Goal: Find specific page/section: Find specific page/section

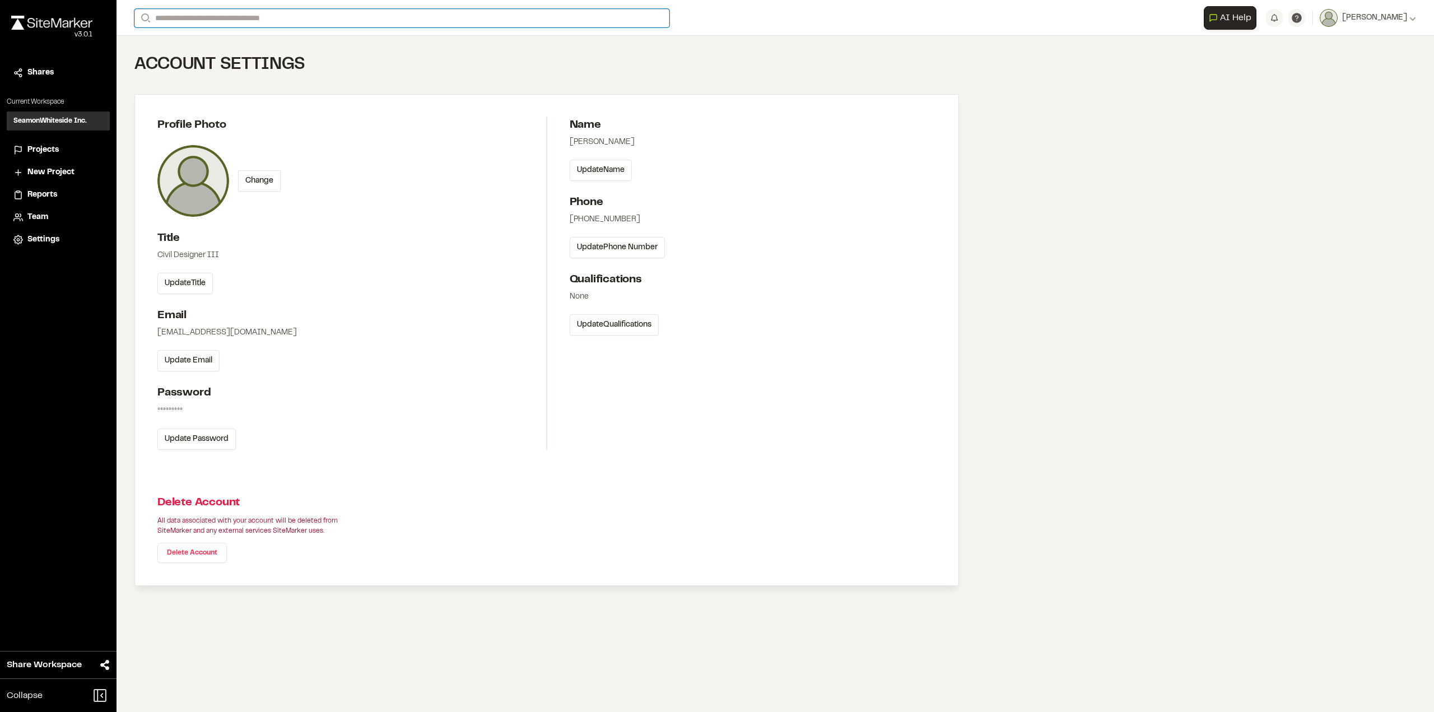
click at [210, 13] on input "Search" at bounding box center [401, 18] width 535 height 18
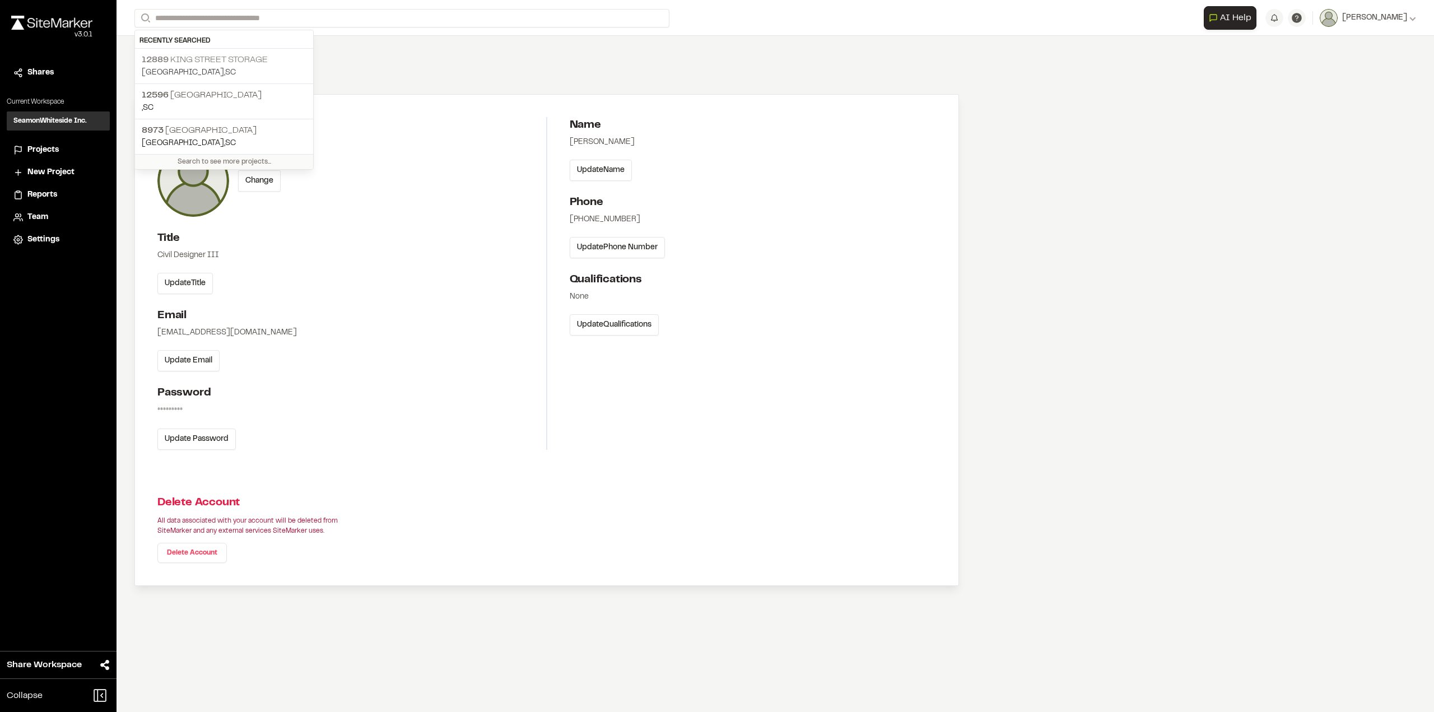
click at [190, 60] on p "[STREET_ADDRESS] Storage" at bounding box center [224, 59] width 165 height 13
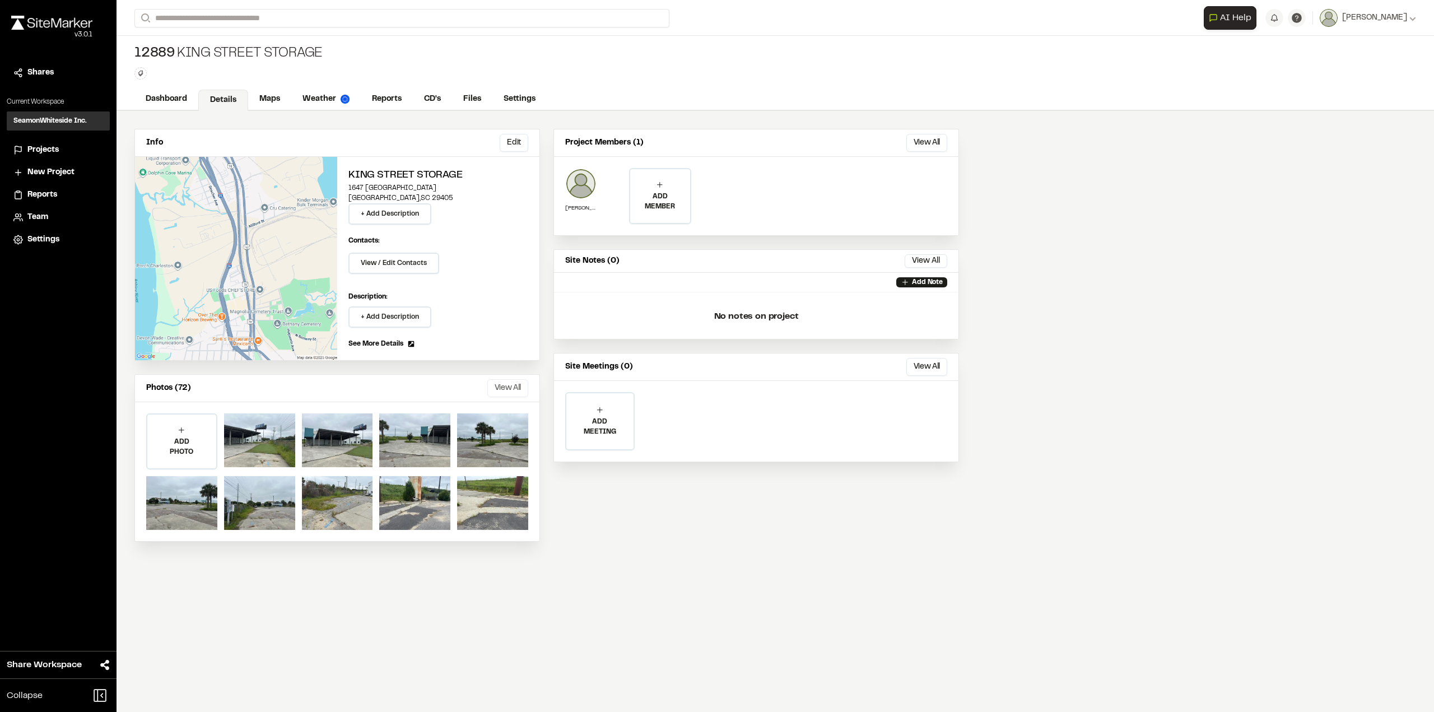
click at [496, 388] on button "View All" at bounding box center [507, 388] width 41 height 18
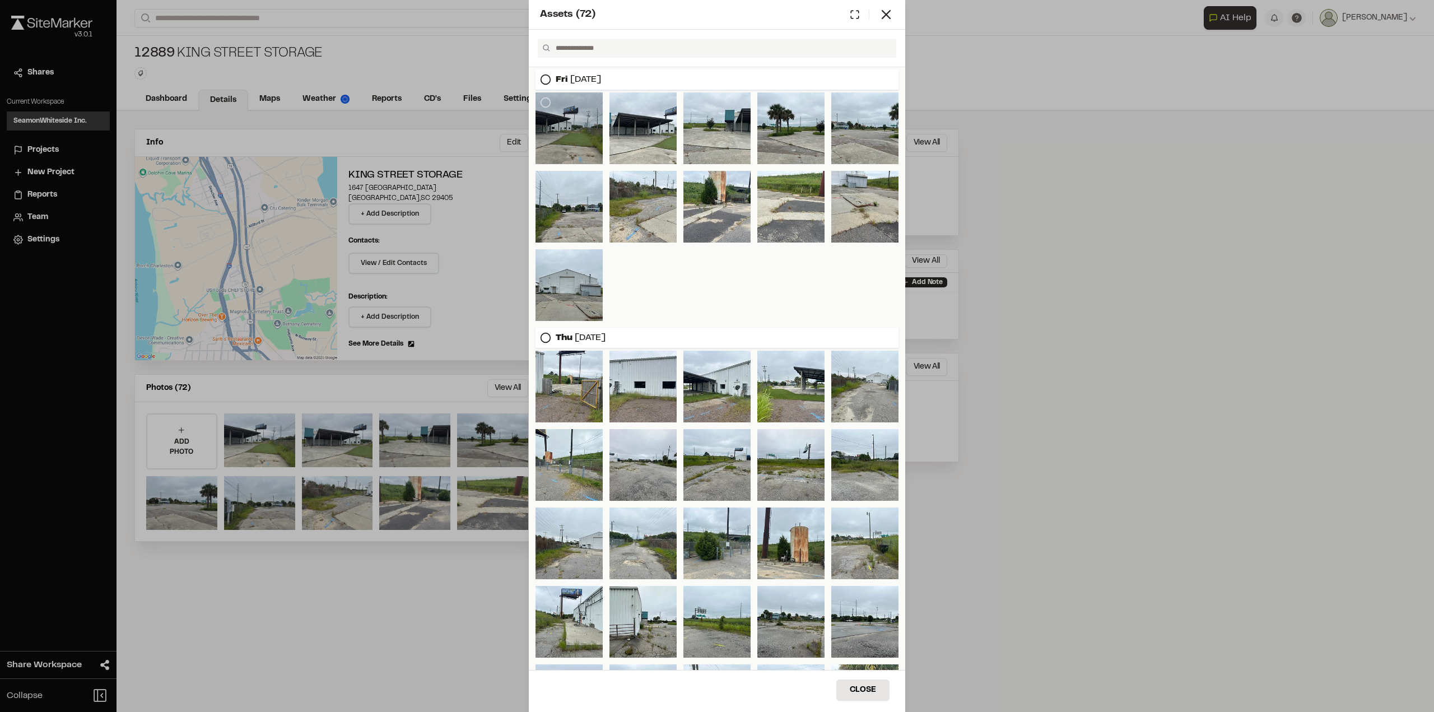
click at [578, 145] on div at bounding box center [568, 128] width 67 height 72
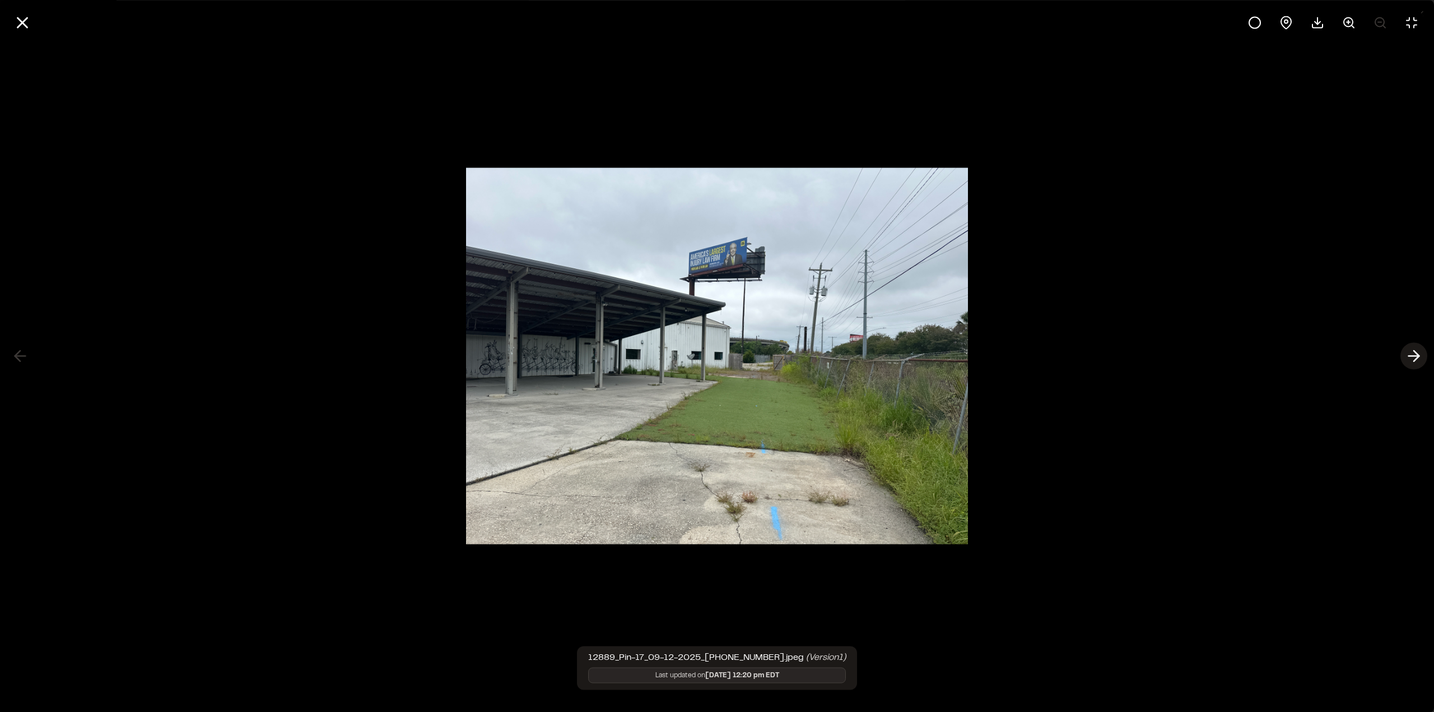
click at [1416, 348] on icon at bounding box center [1414, 356] width 18 height 19
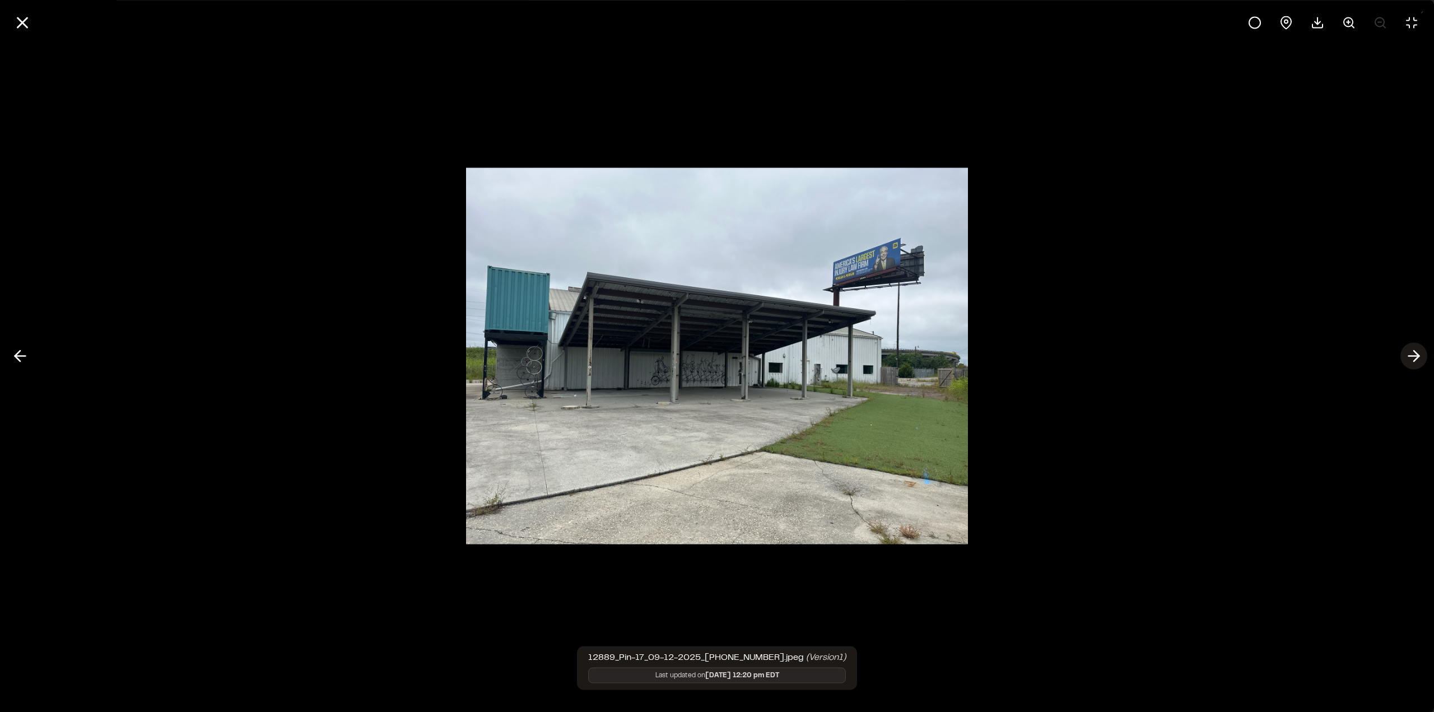
click at [1412, 359] on icon at bounding box center [1414, 356] width 18 height 19
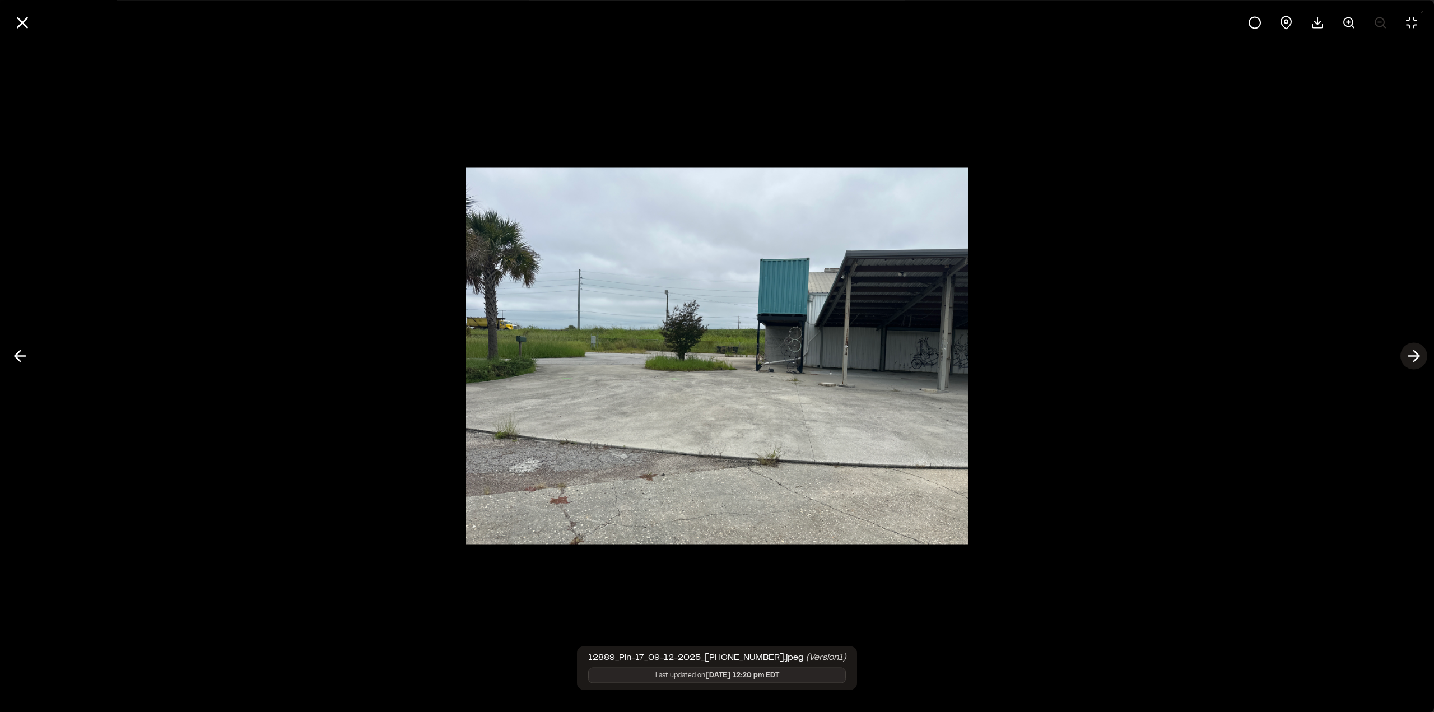
click at [1425, 361] on button at bounding box center [1413, 356] width 27 height 27
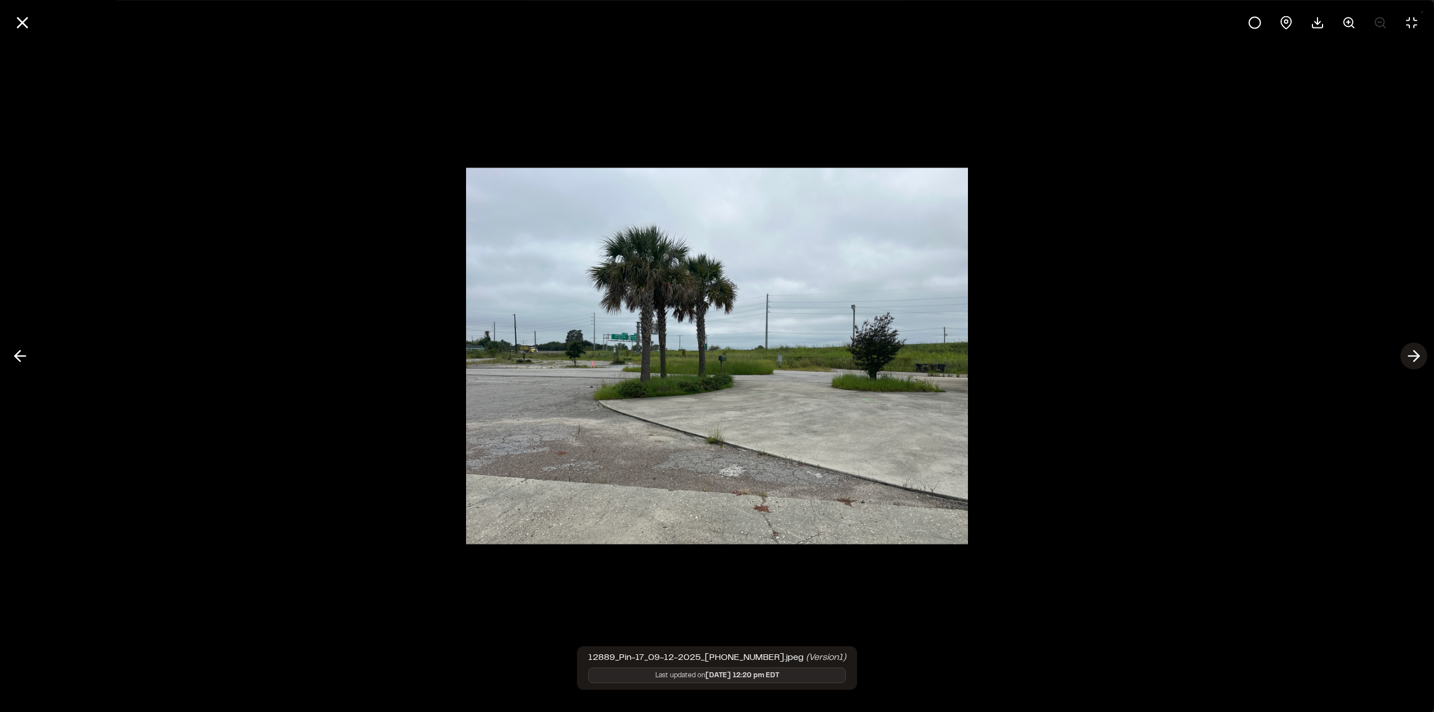
click at [1425, 361] on button at bounding box center [1413, 356] width 27 height 27
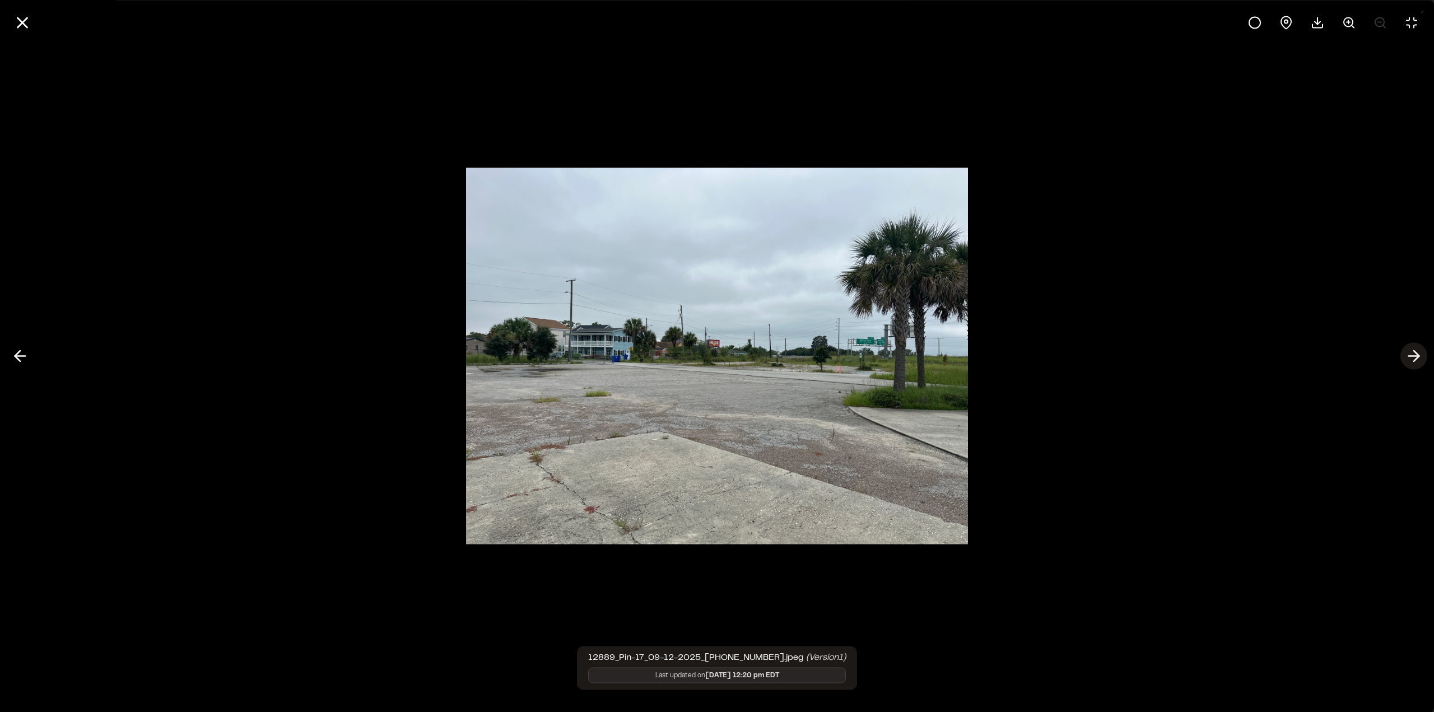
click at [1425, 361] on button at bounding box center [1413, 356] width 27 height 27
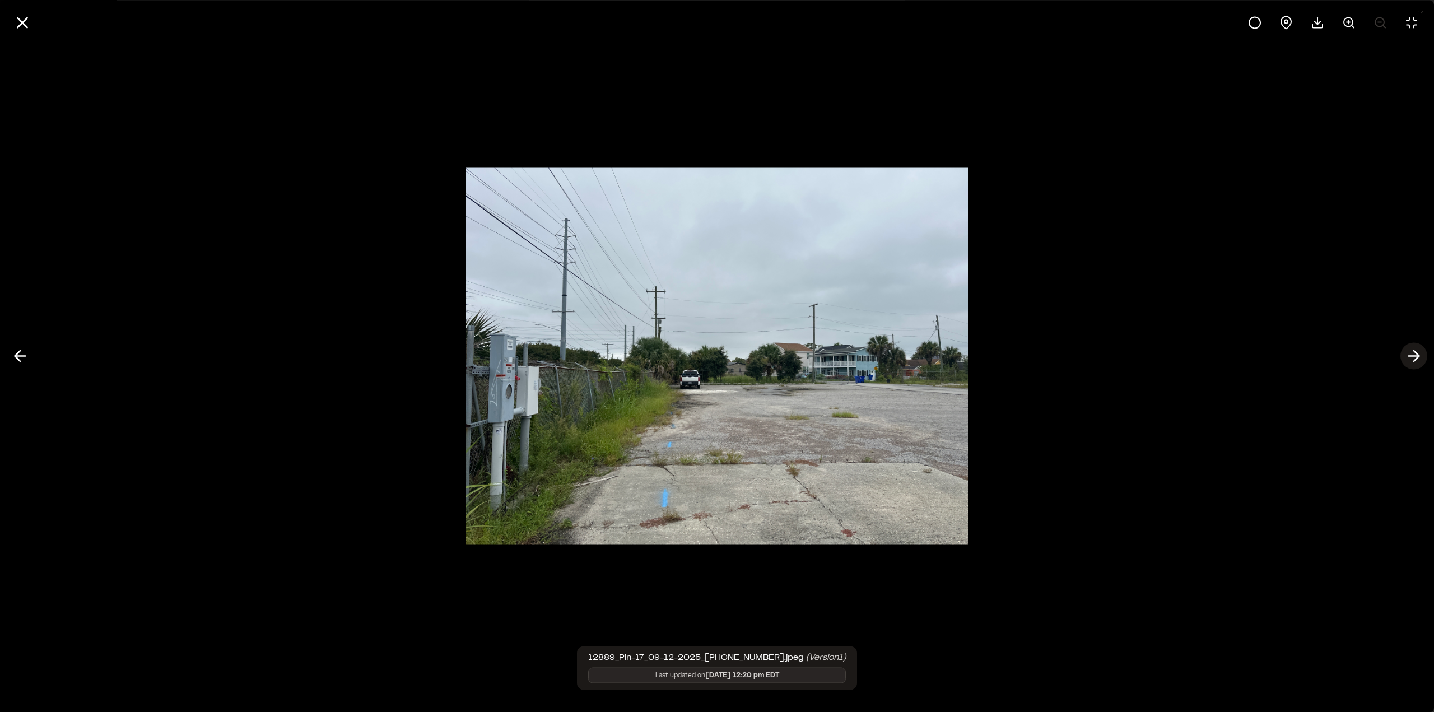
click at [1425, 361] on button at bounding box center [1413, 356] width 27 height 27
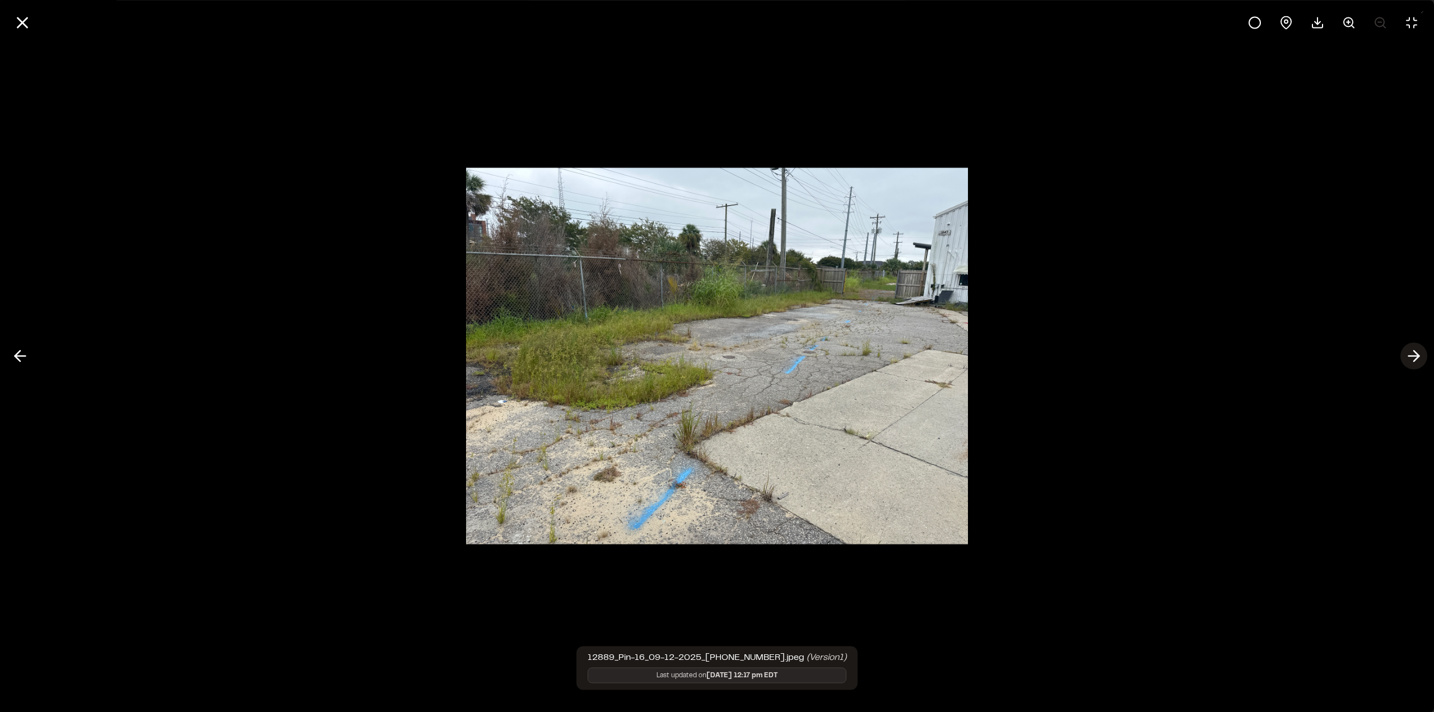
click at [1425, 361] on button at bounding box center [1413, 356] width 27 height 27
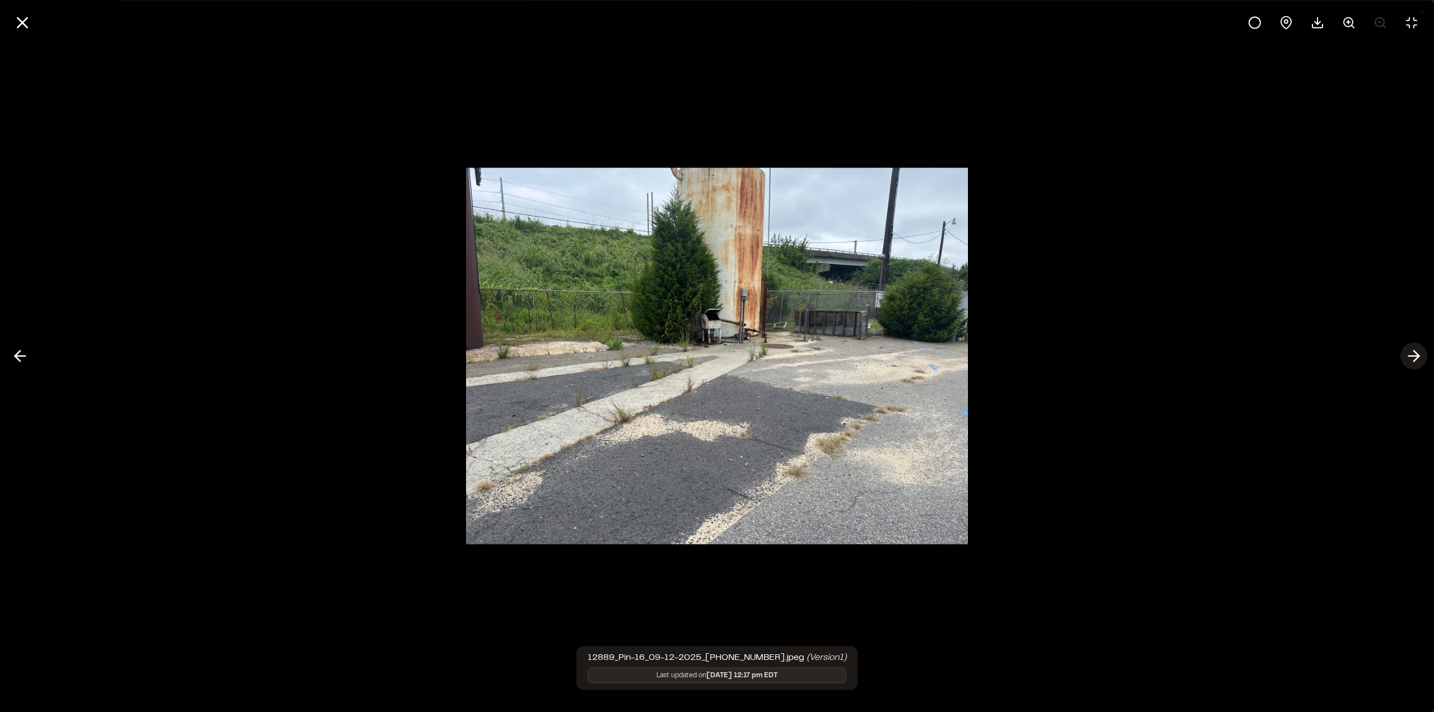
click at [1425, 361] on button at bounding box center [1413, 356] width 27 height 27
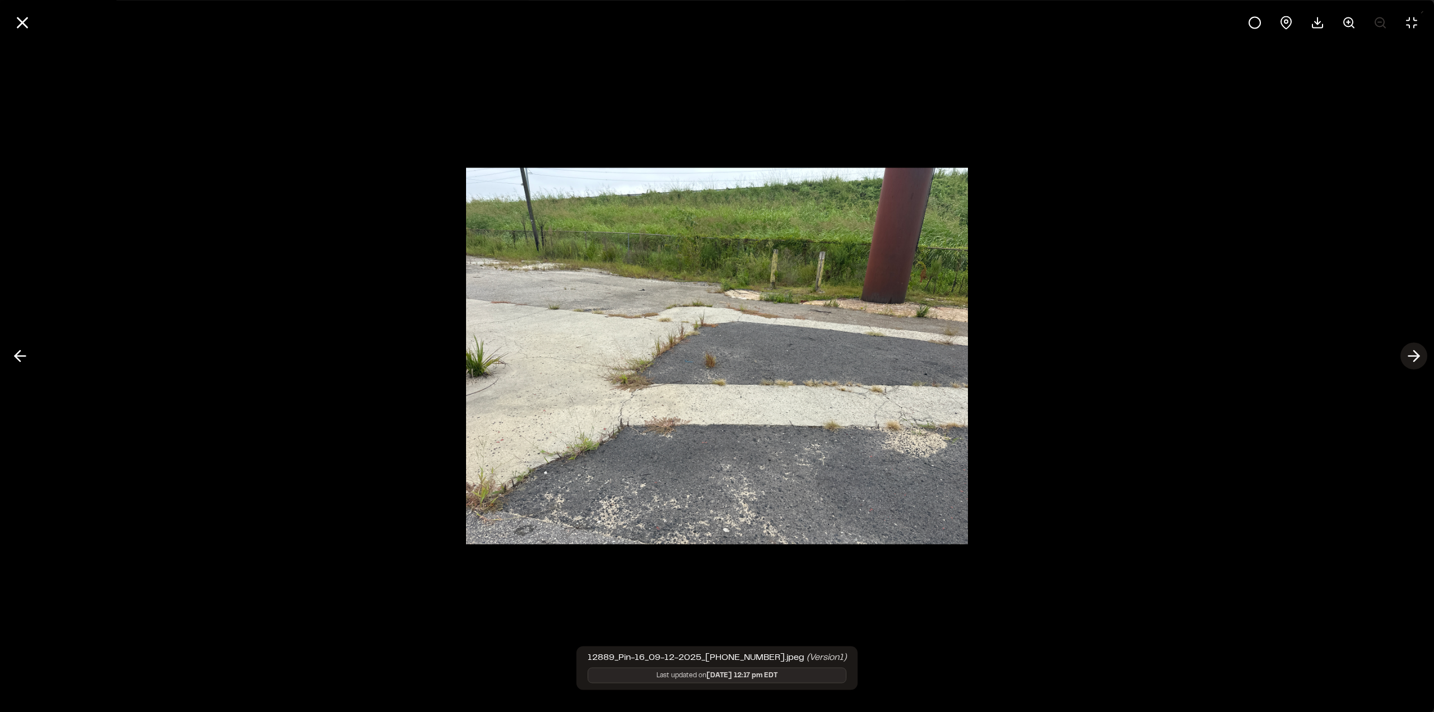
click at [1425, 361] on button at bounding box center [1413, 356] width 27 height 27
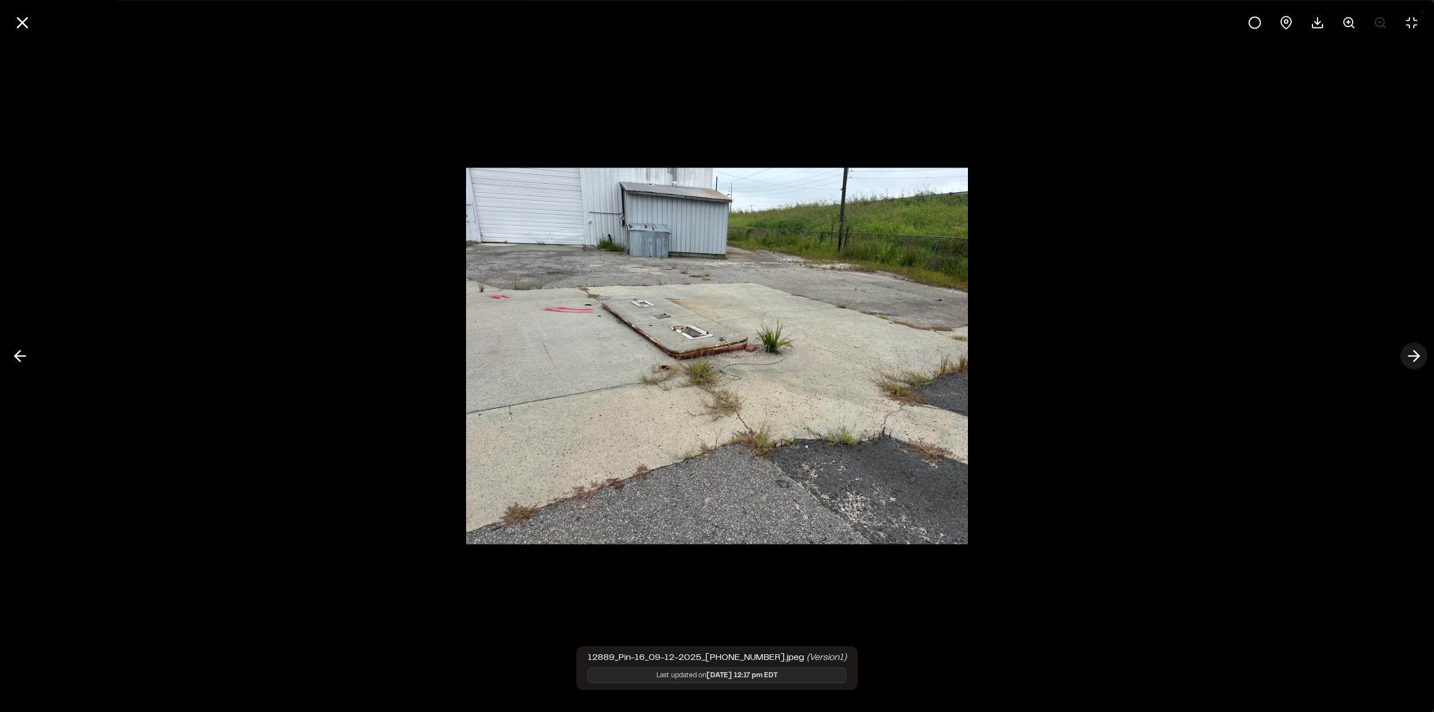
click at [1425, 361] on button at bounding box center [1413, 356] width 27 height 27
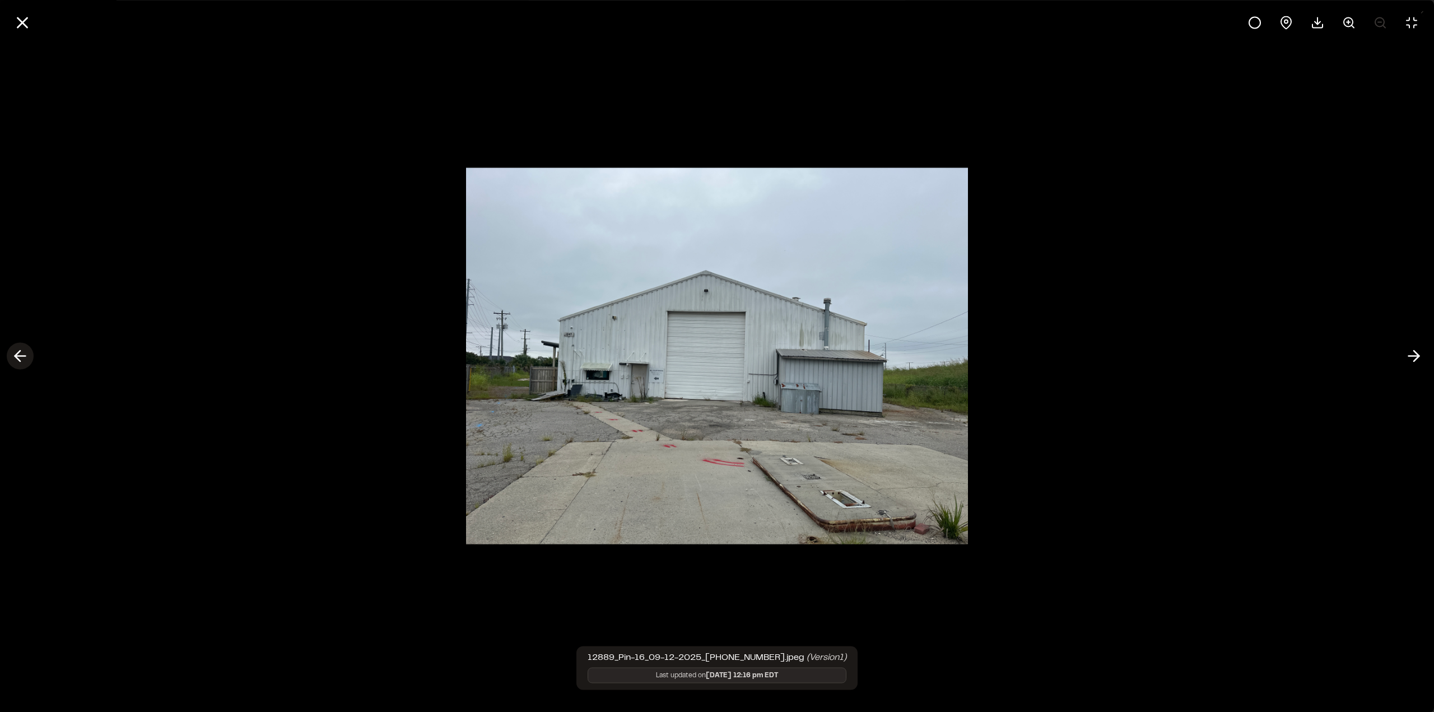
click at [24, 351] on icon at bounding box center [20, 356] width 18 height 19
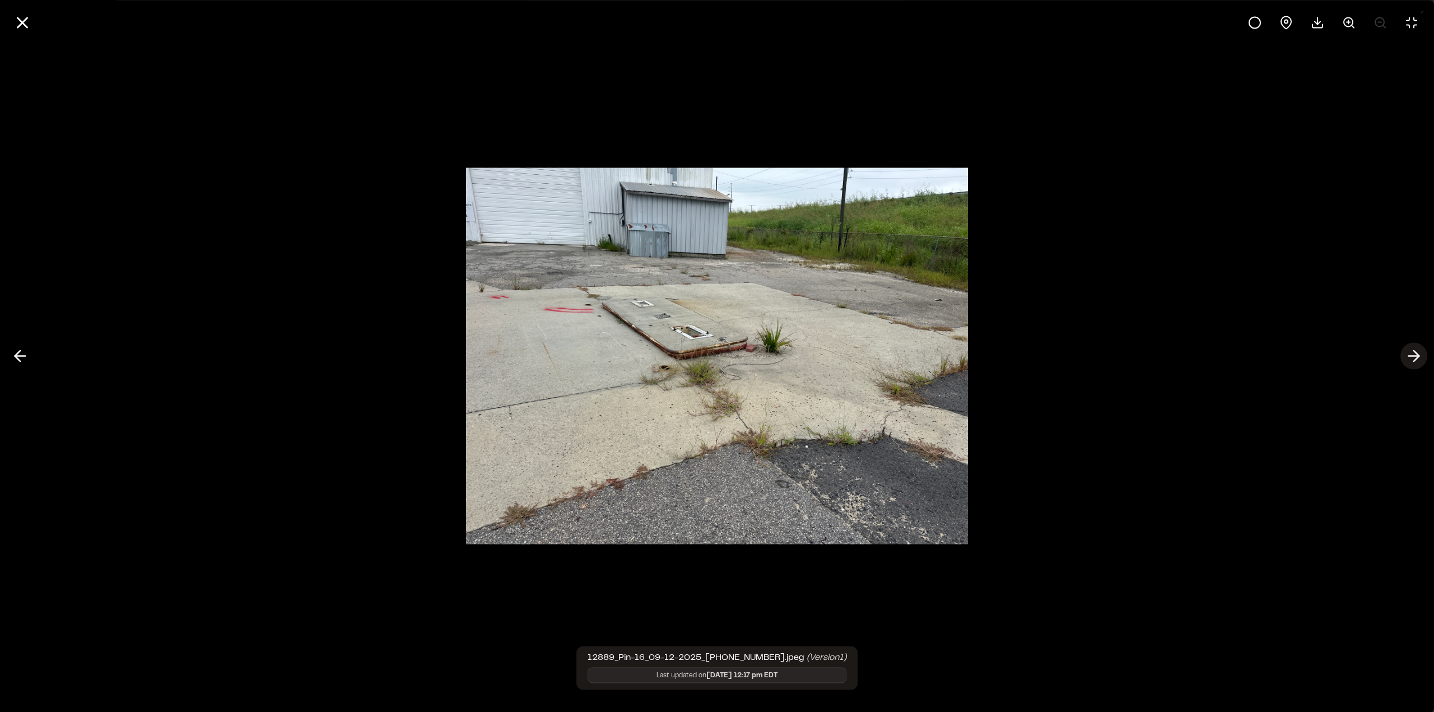
click at [1415, 361] on polyline at bounding box center [1415, 356] width 5 height 11
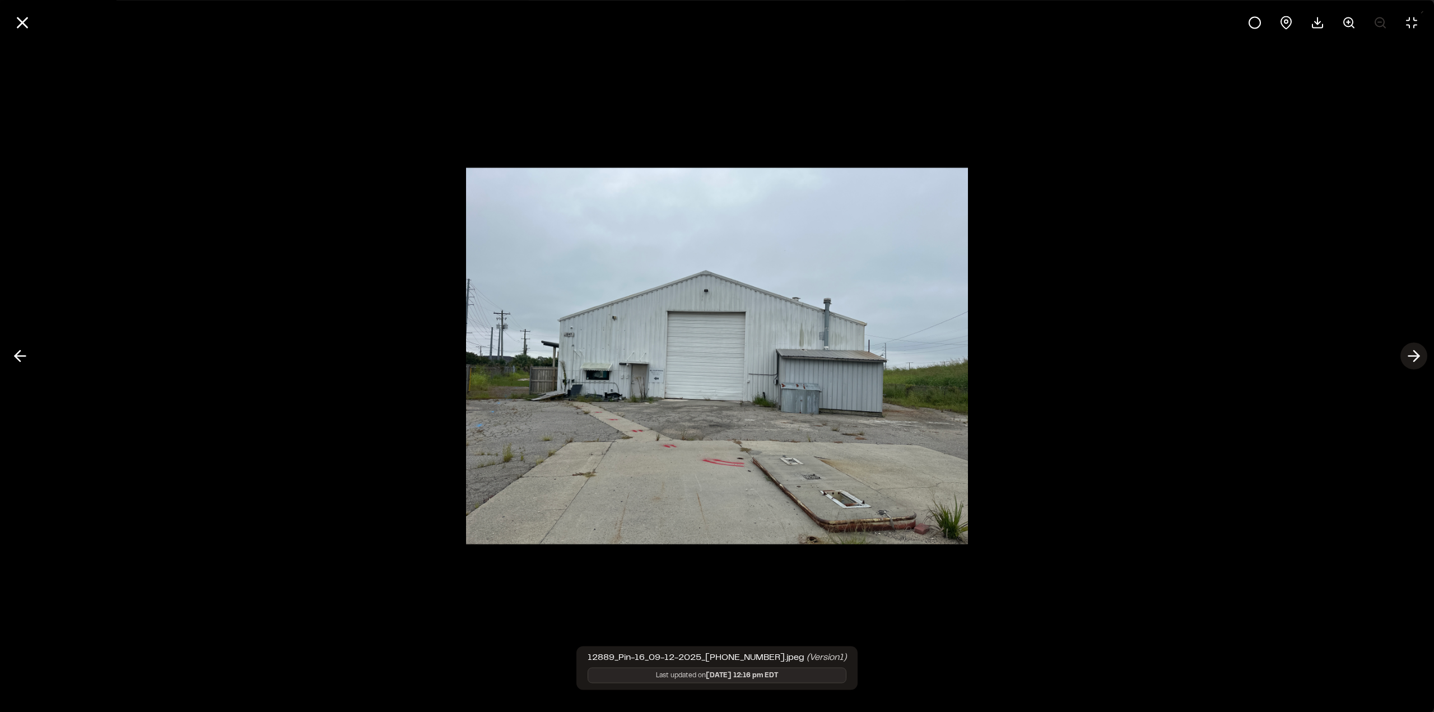
click at [1415, 361] on polyline at bounding box center [1415, 356] width 5 height 11
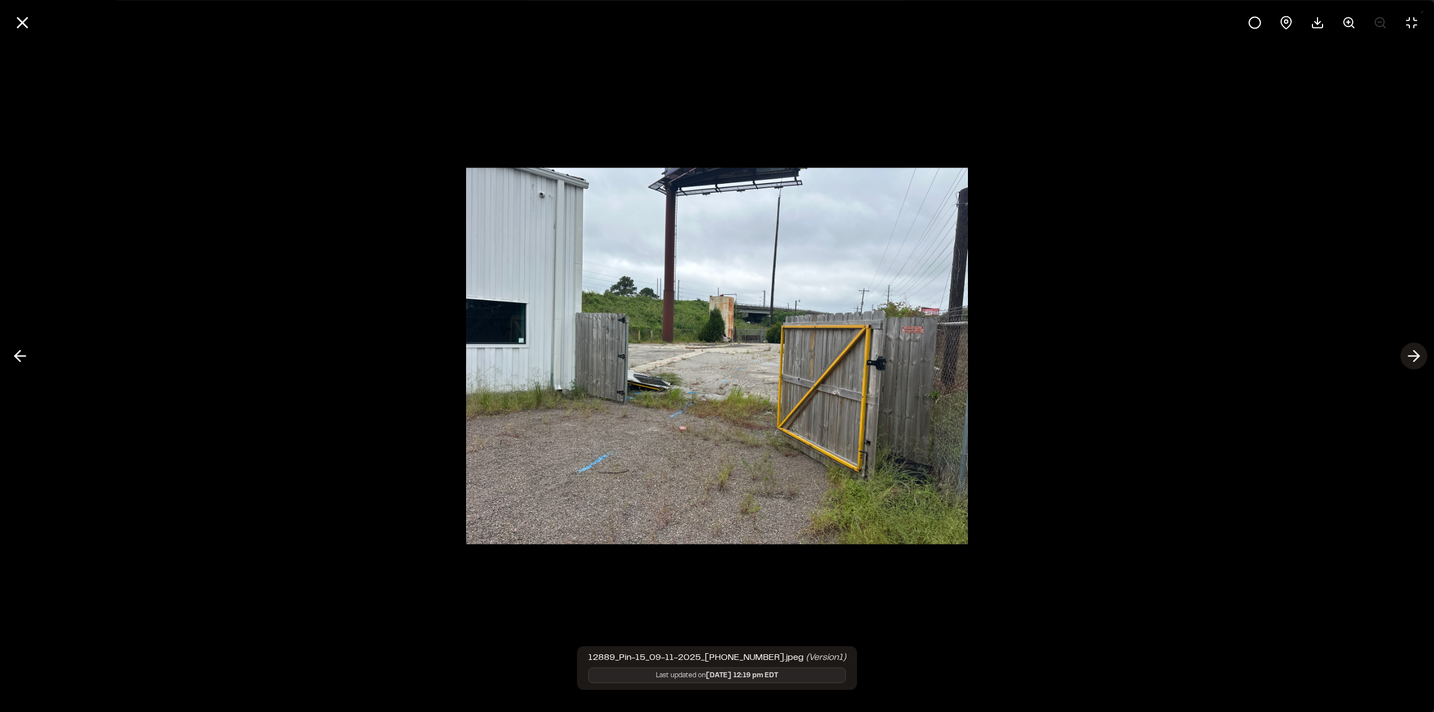
click at [1415, 361] on polyline at bounding box center [1415, 356] width 5 height 11
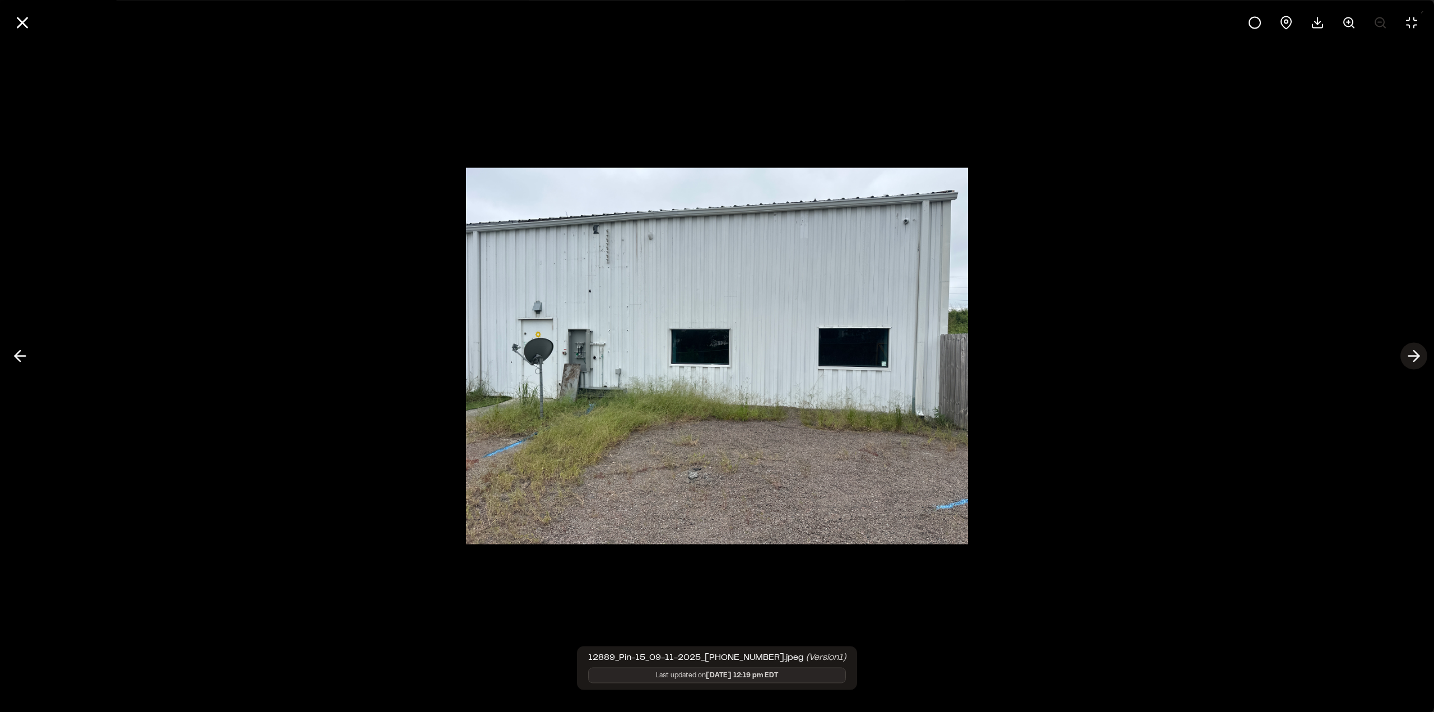
click at [1415, 361] on polyline at bounding box center [1415, 356] width 5 height 11
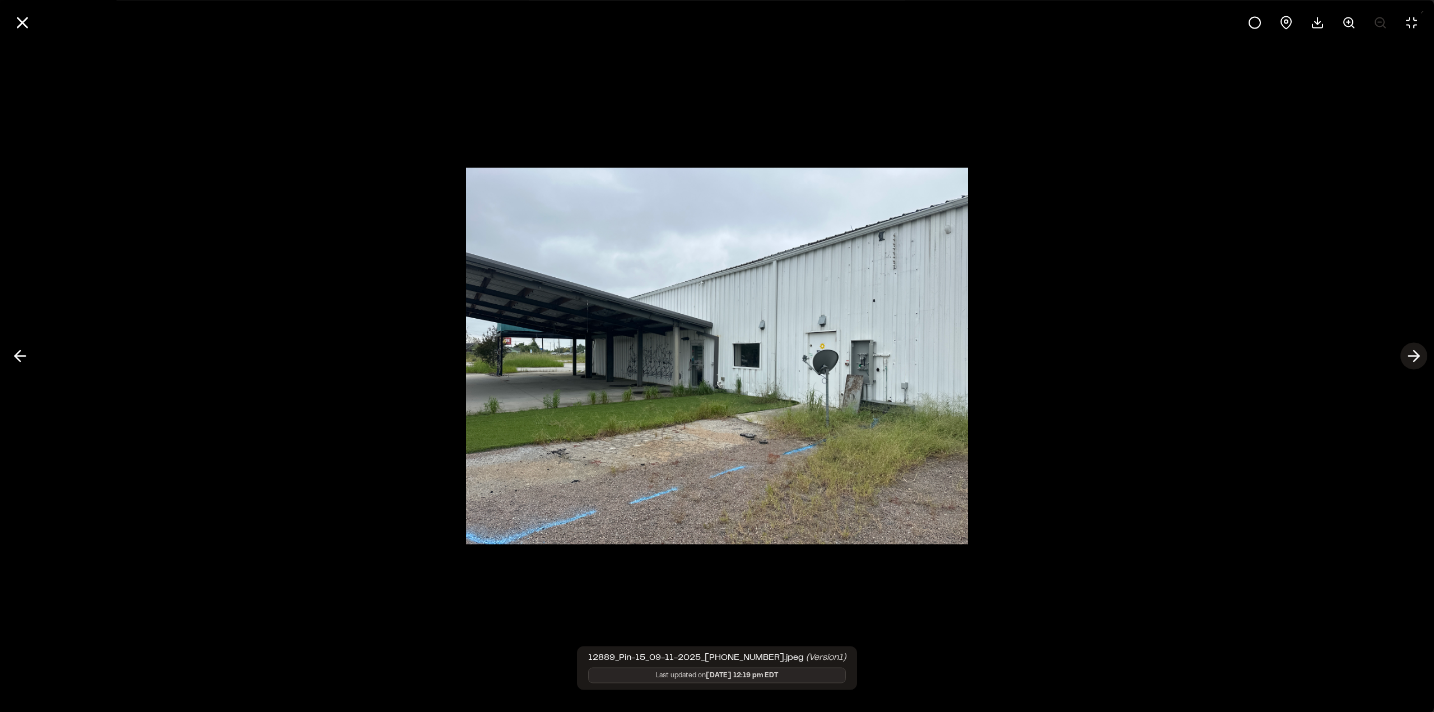
click at [1415, 361] on polyline at bounding box center [1415, 356] width 5 height 11
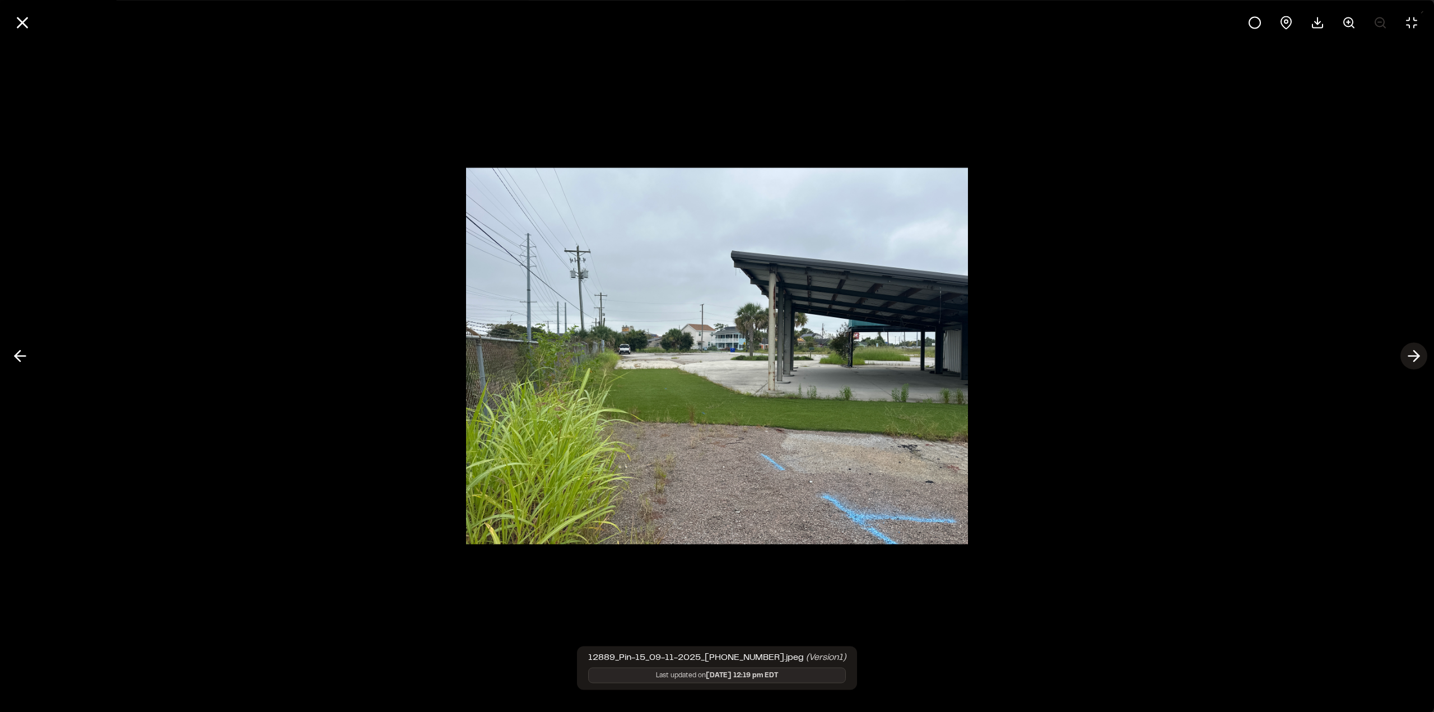
click at [1415, 361] on polyline at bounding box center [1415, 356] width 5 height 11
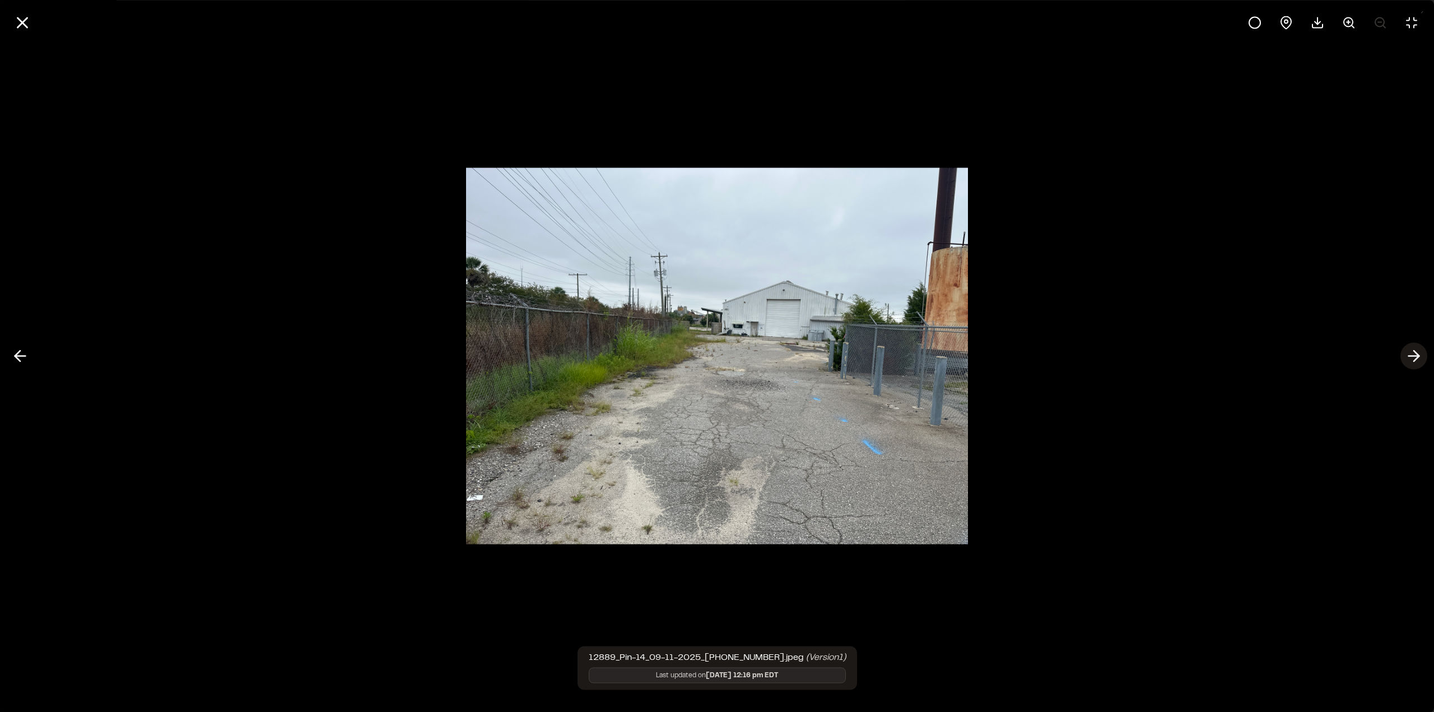
click at [1415, 361] on polyline at bounding box center [1415, 356] width 5 height 11
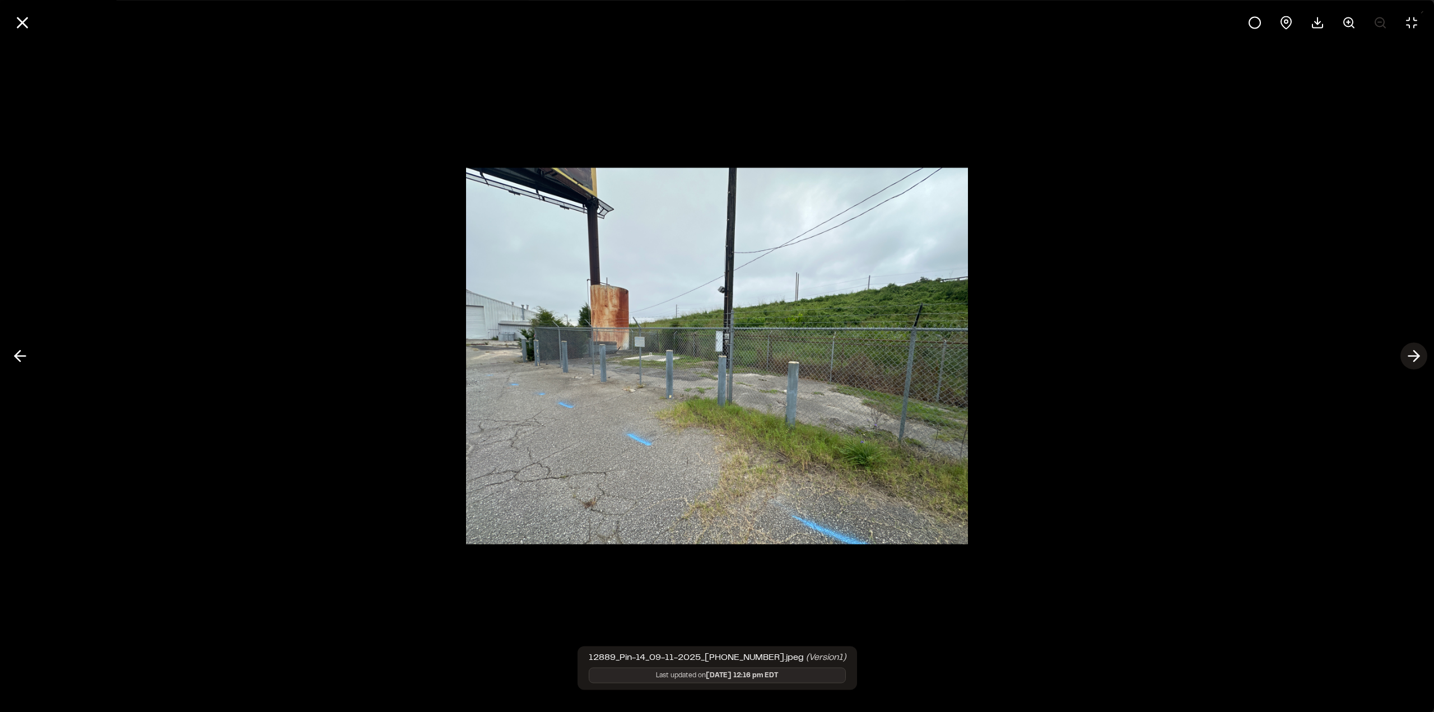
click at [1415, 361] on polyline at bounding box center [1415, 356] width 5 height 11
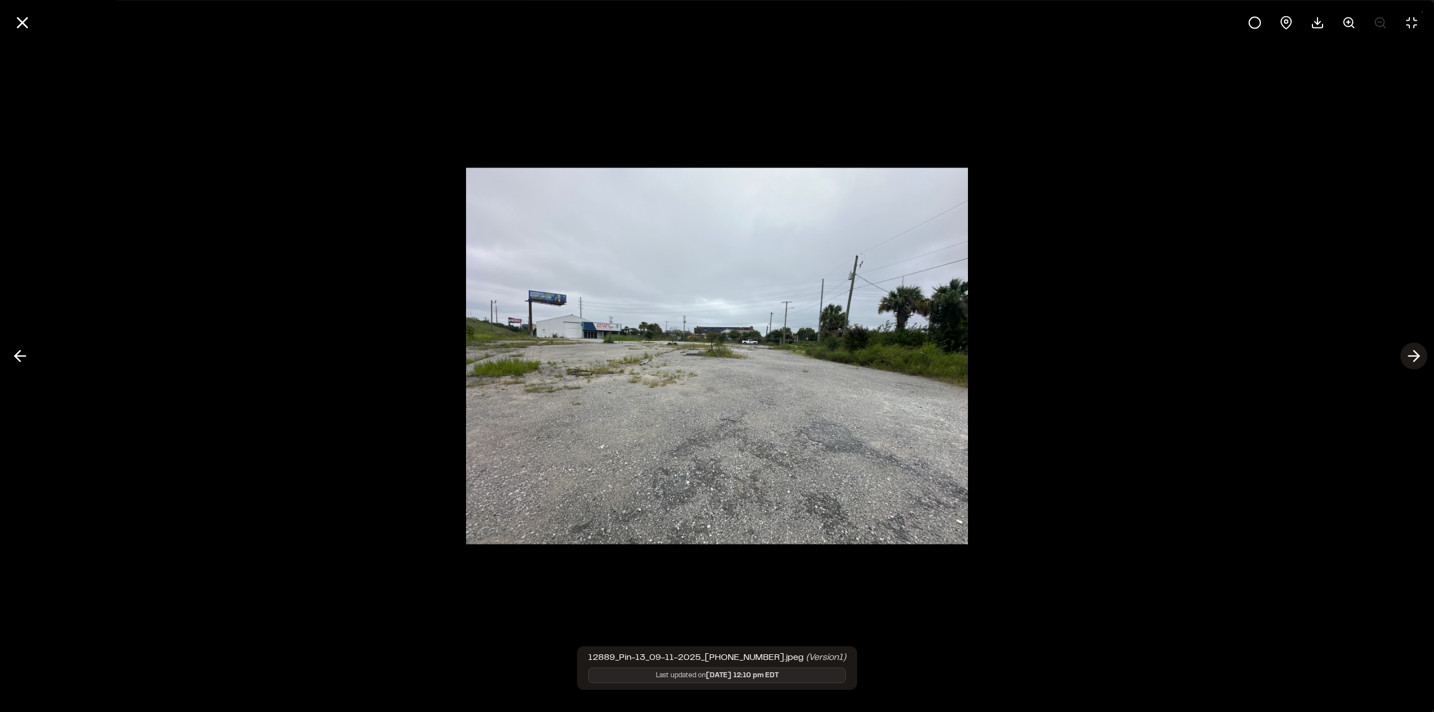
click at [1415, 361] on polyline at bounding box center [1415, 356] width 5 height 11
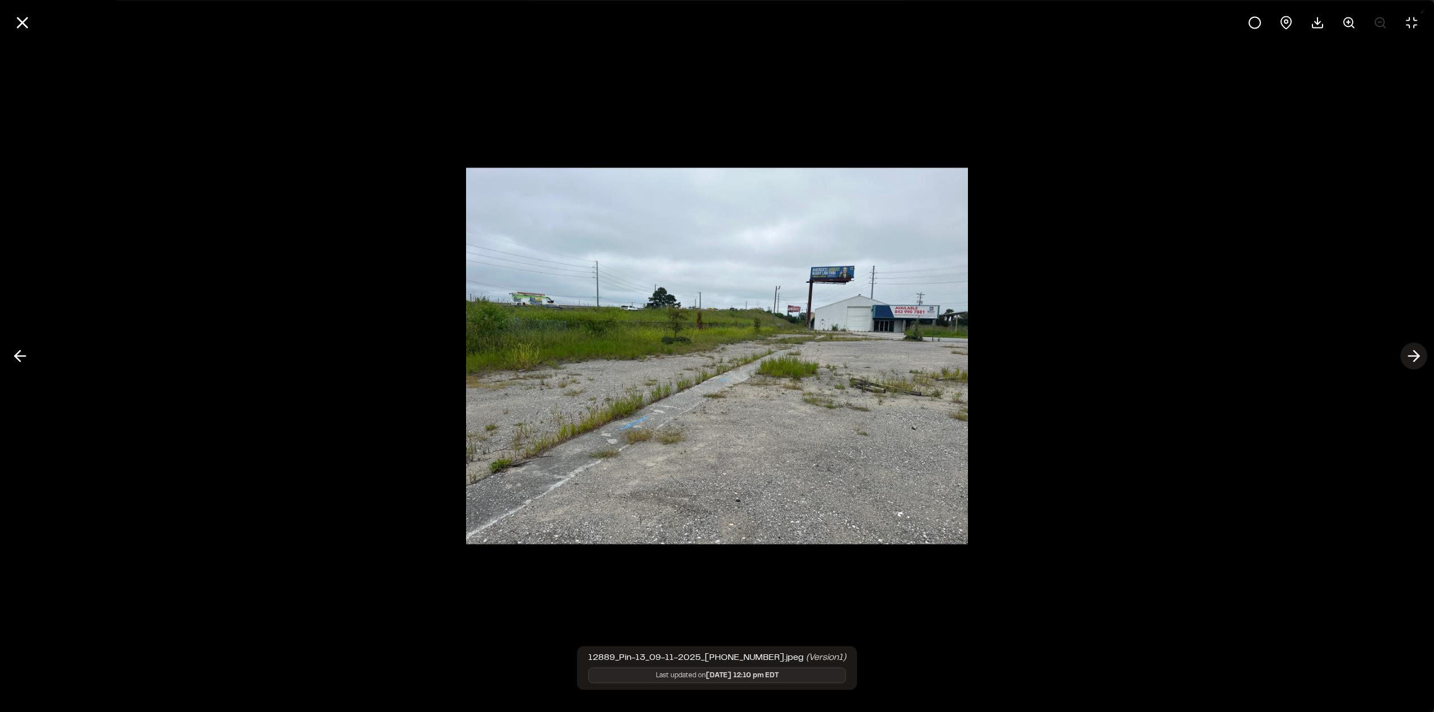
click at [1415, 361] on polyline at bounding box center [1415, 356] width 5 height 11
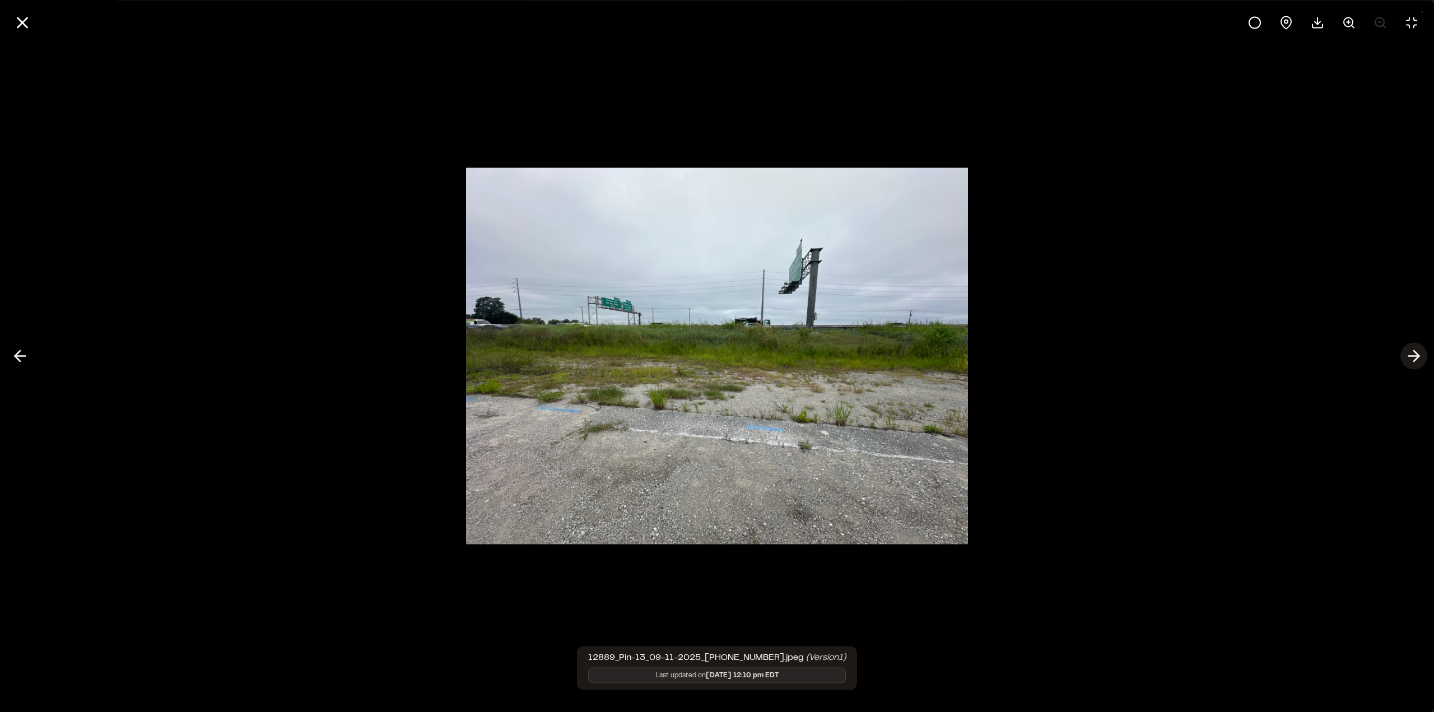
click at [1415, 361] on polyline at bounding box center [1415, 356] width 5 height 11
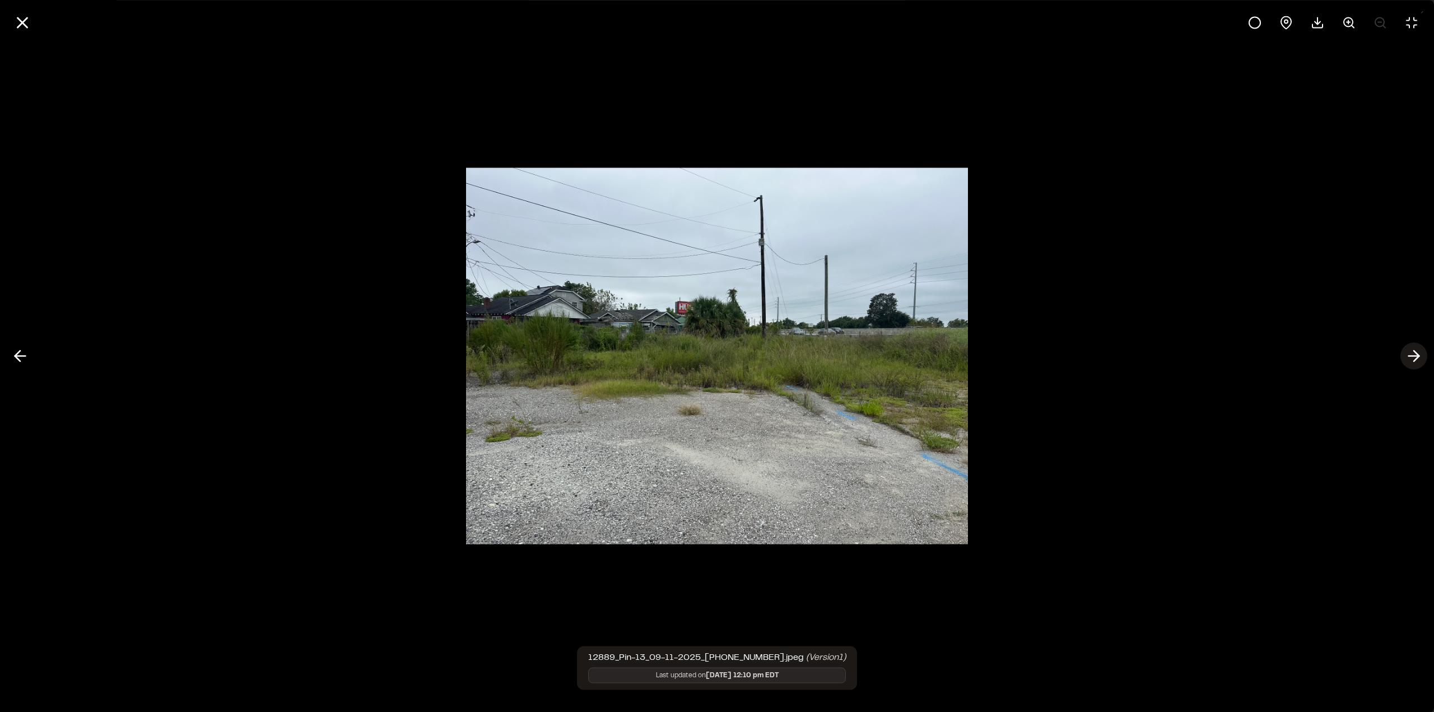
click at [1415, 361] on polyline at bounding box center [1415, 356] width 5 height 11
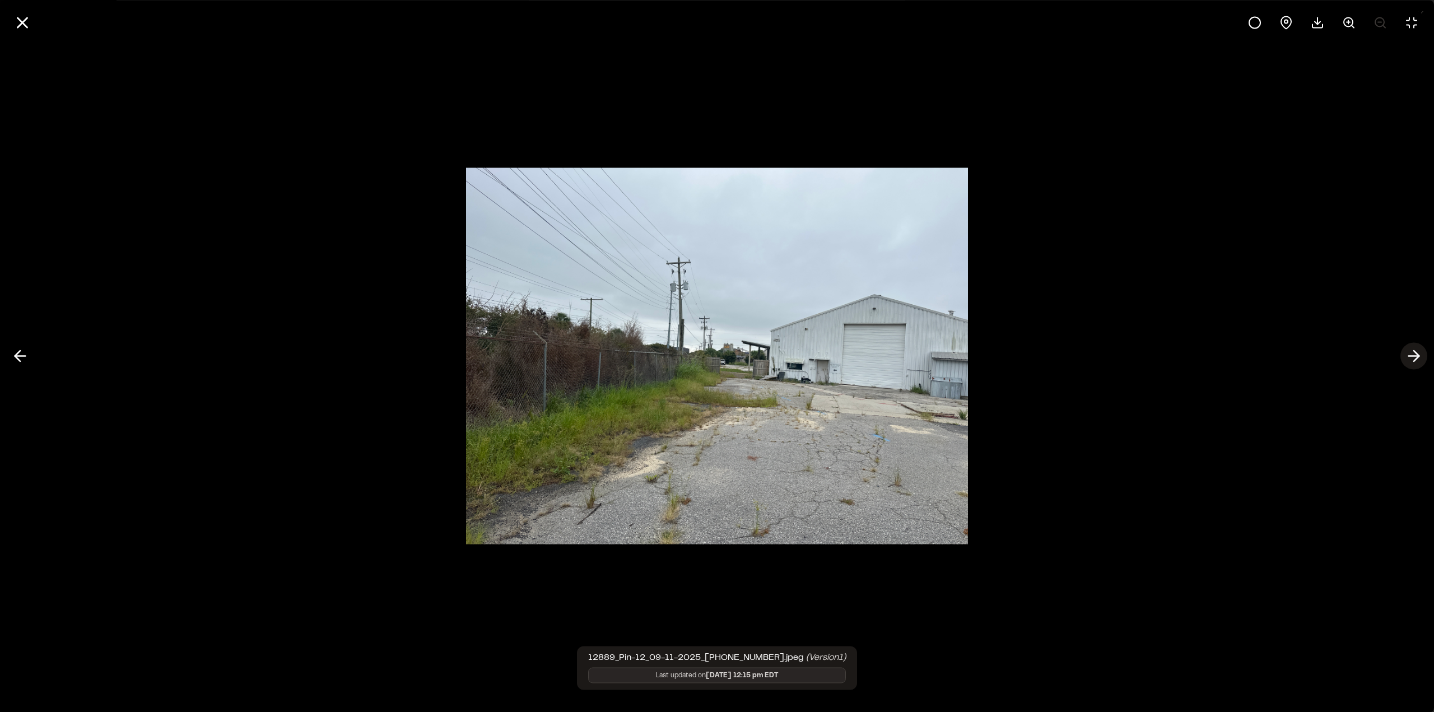
click at [1415, 361] on polyline at bounding box center [1415, 356] width 5 height 11
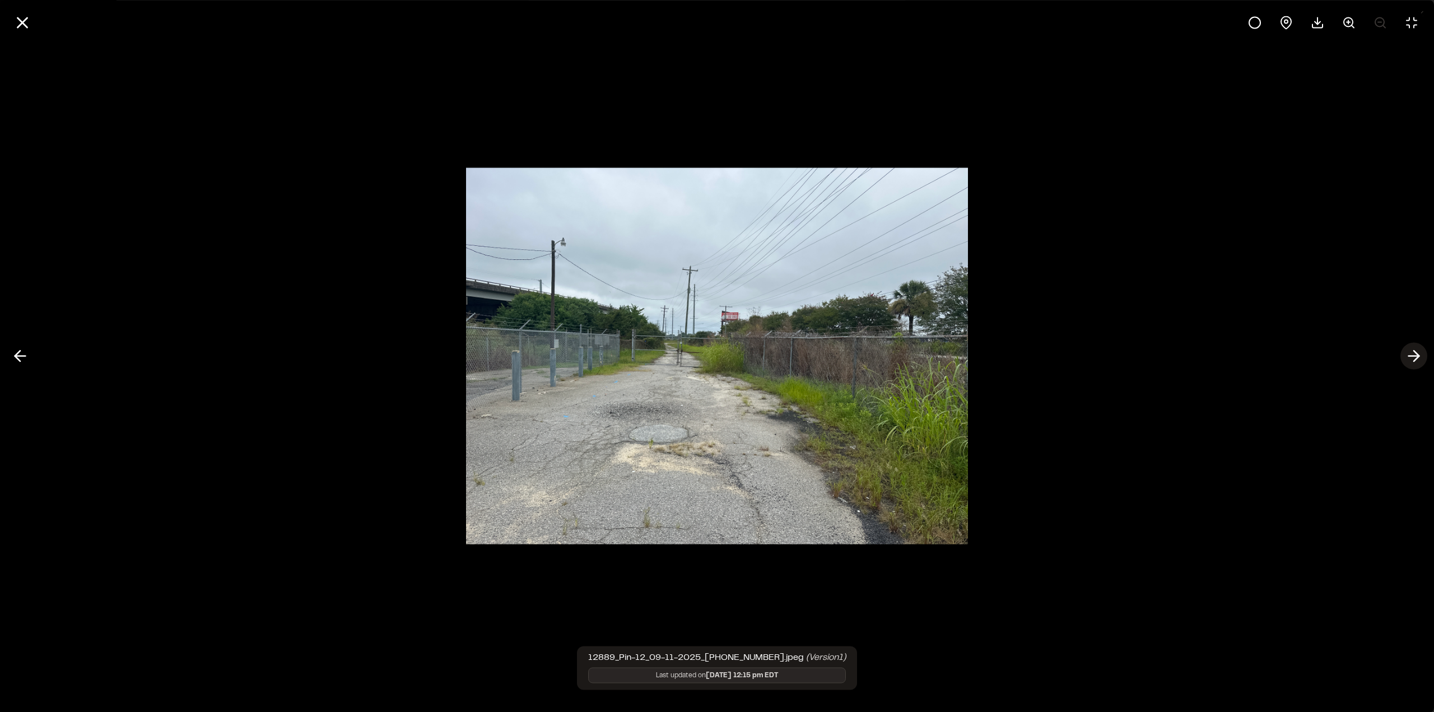
click at [1415, 361] on polyline at bounding box center [1415, 356] width 5 height 11
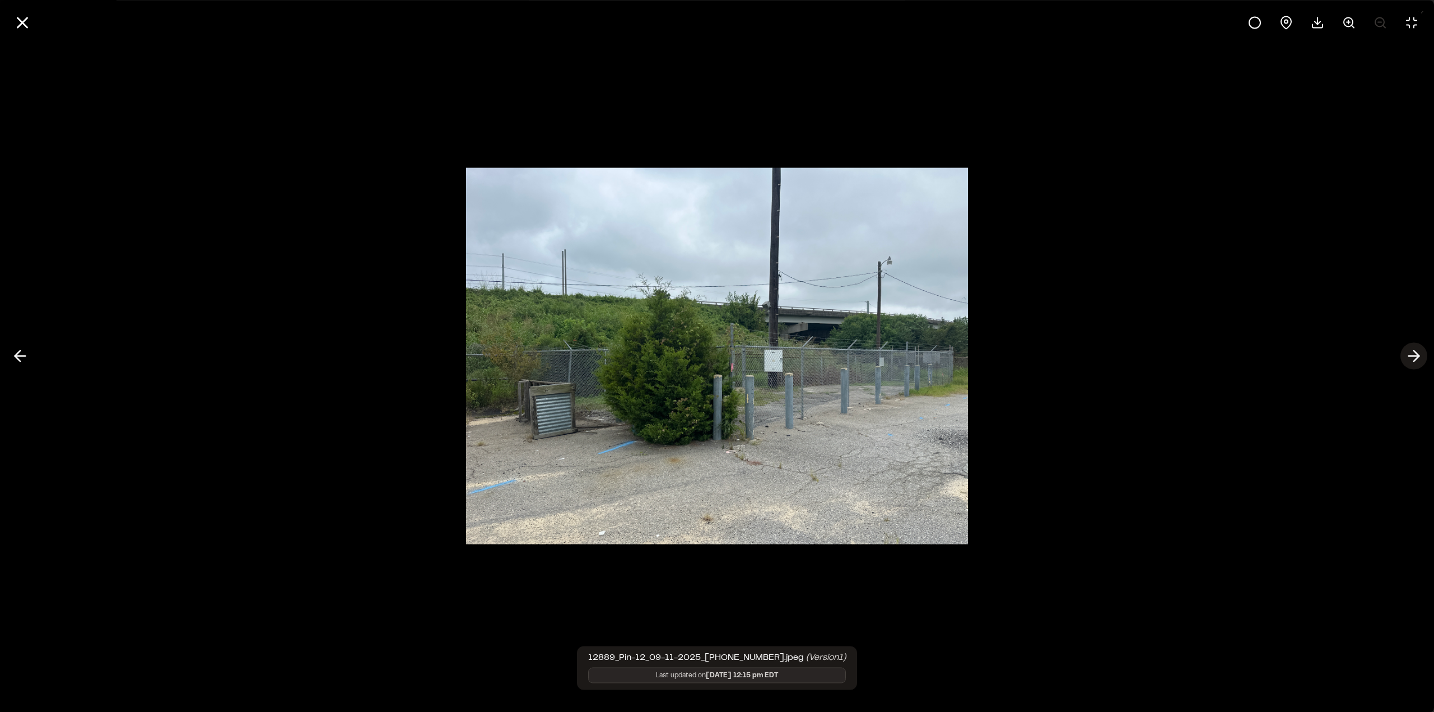
click at [1415, 361] on polyline at bounding box center [1415, 356] width 5 height 11
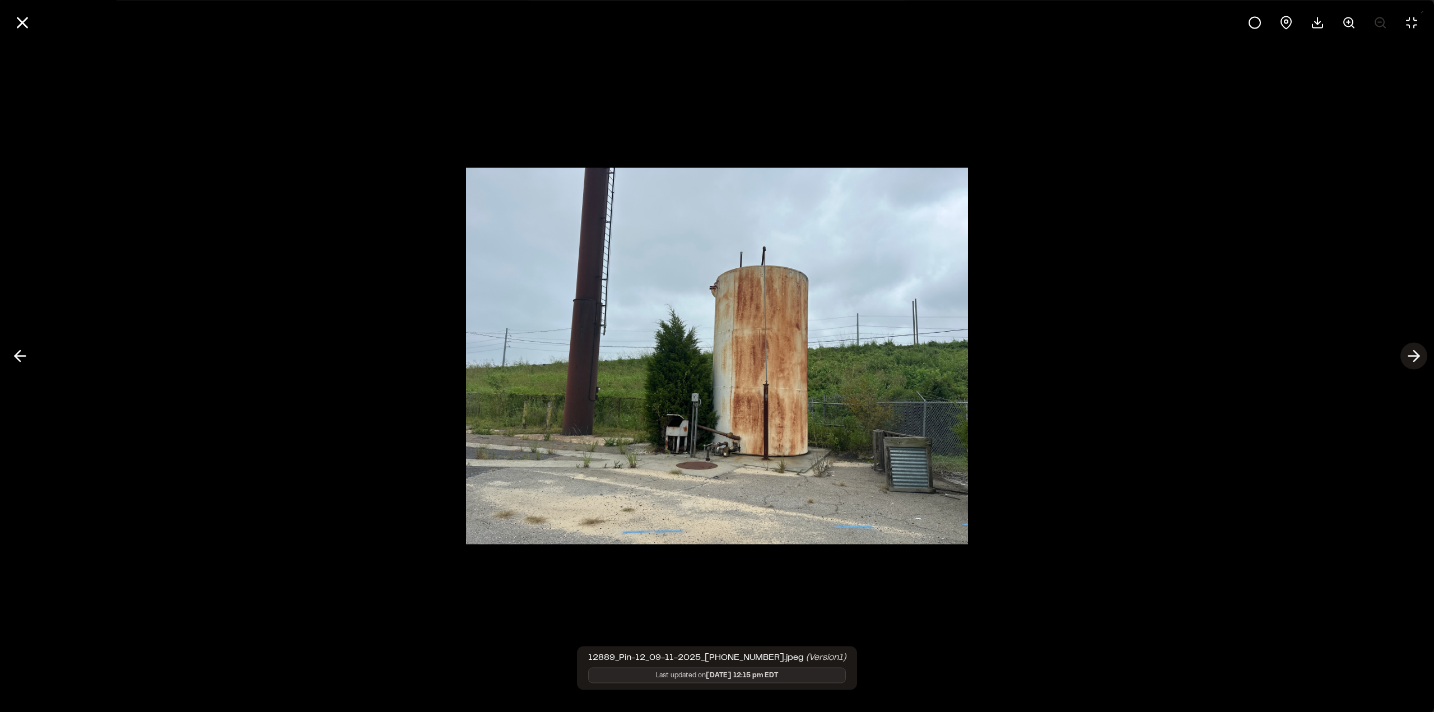
click at [1415, 361] on polyline at bounding box center [1415, 356] width 5 height 11
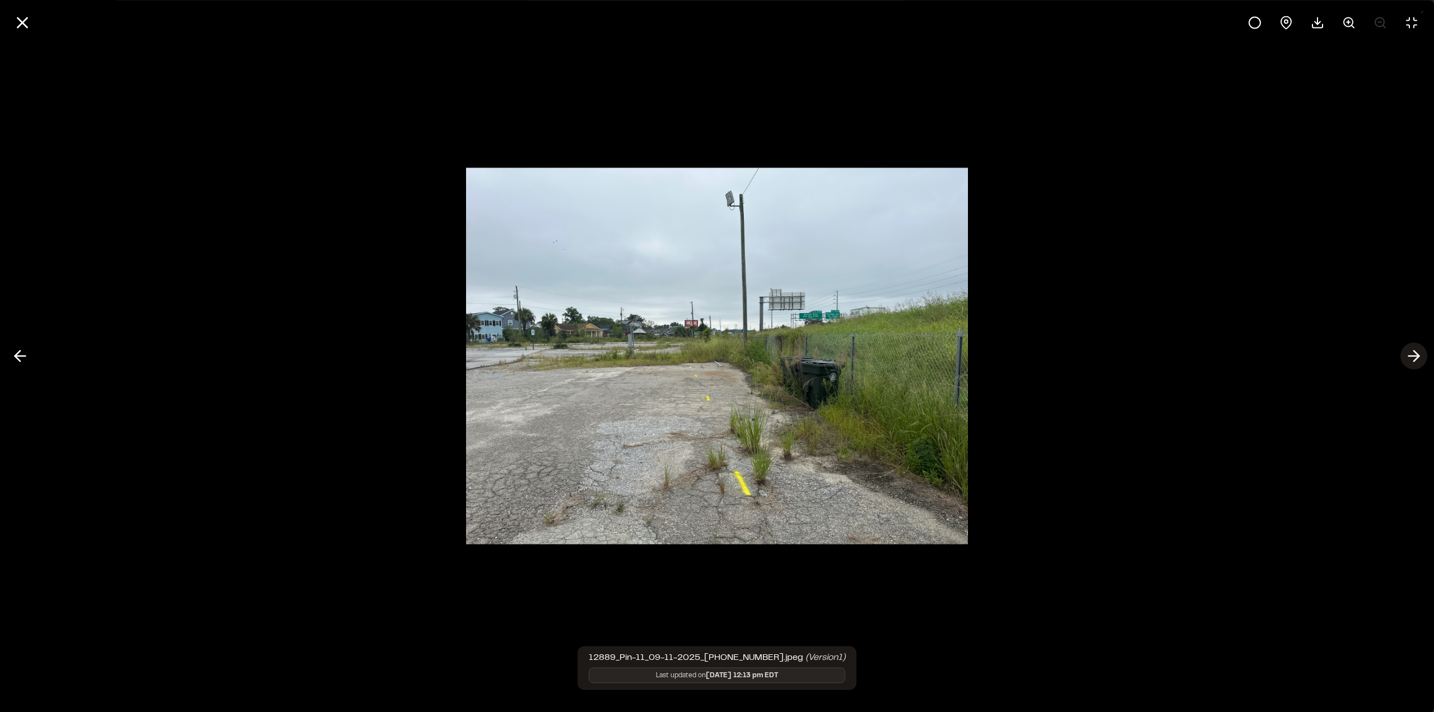
click at [1415, 361] on polyline at bounding box center [1415, 356] width 5 height 11
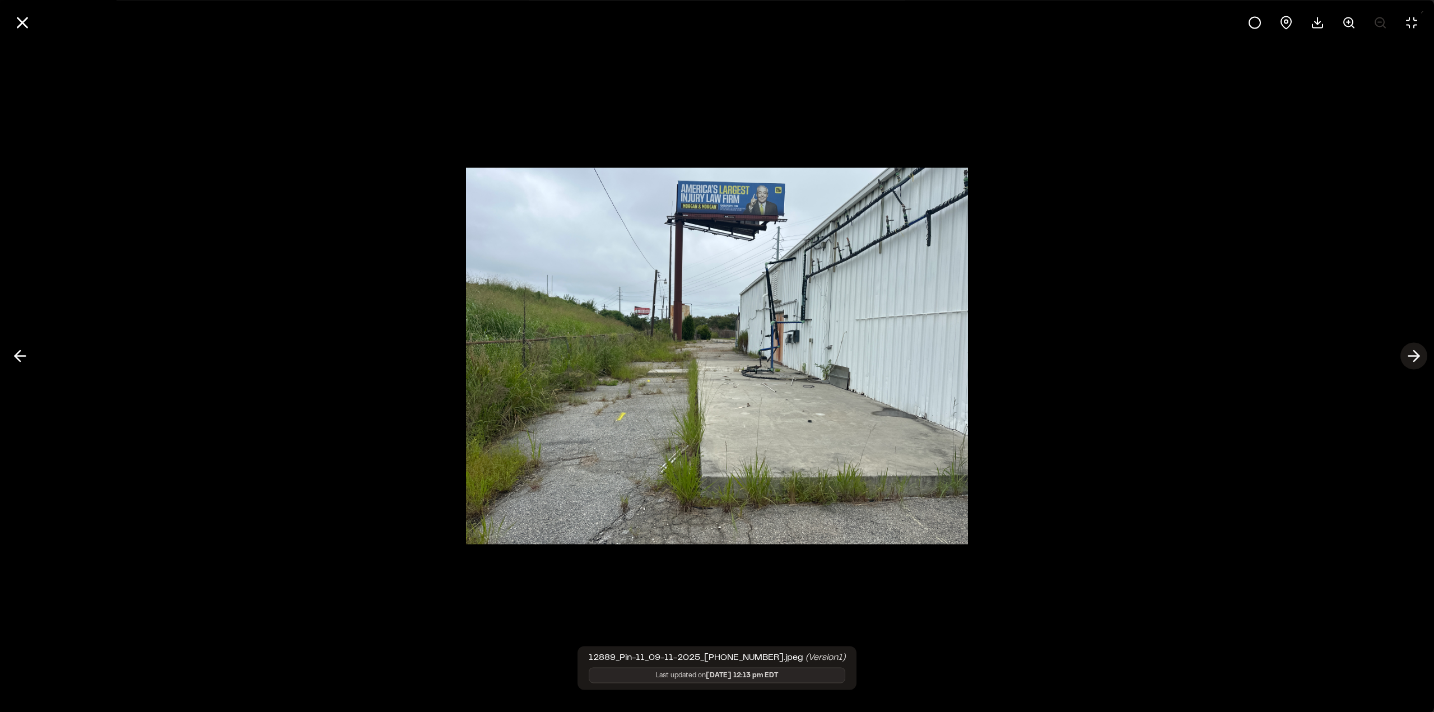
click at [1415, 361] on polyline at bounding box center [1415, 356] width 5 height 11
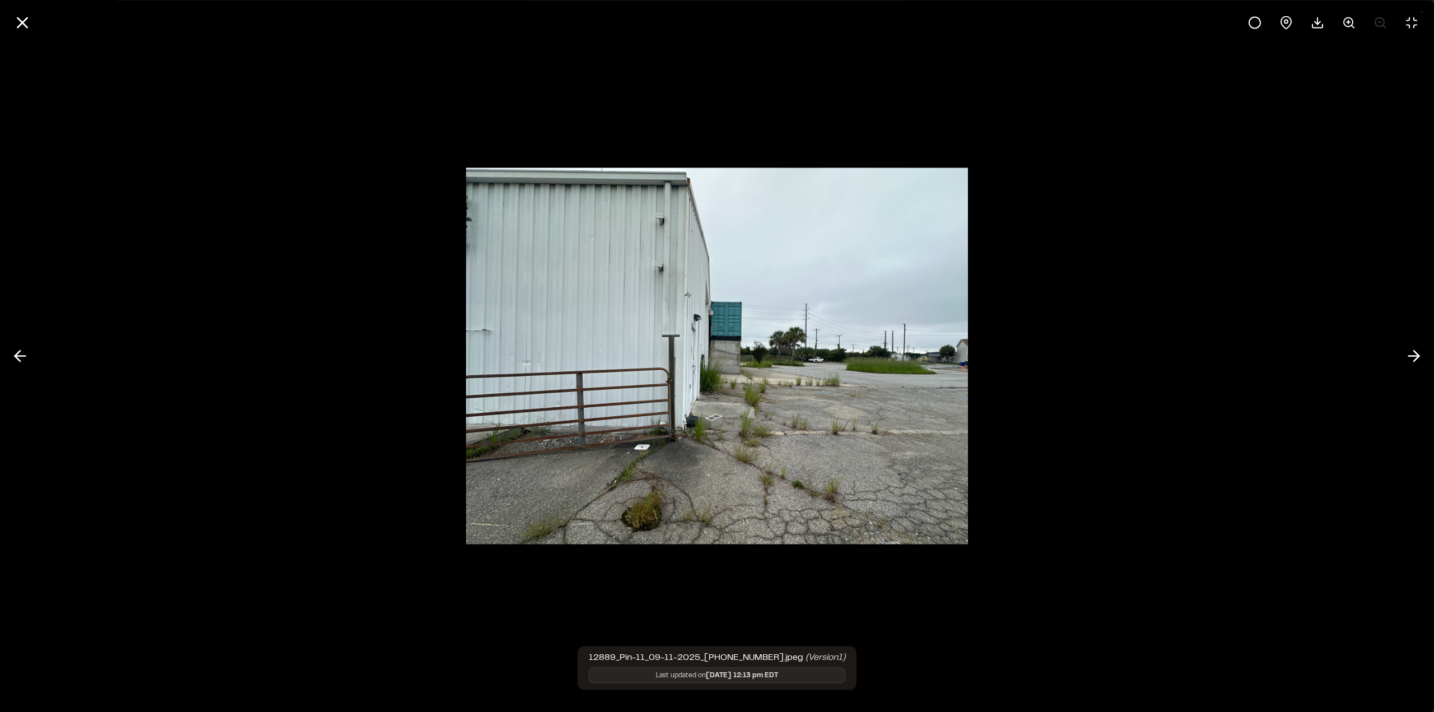
click at [814, 186] on img at bounding box center [717, 356] width 502 height 399
